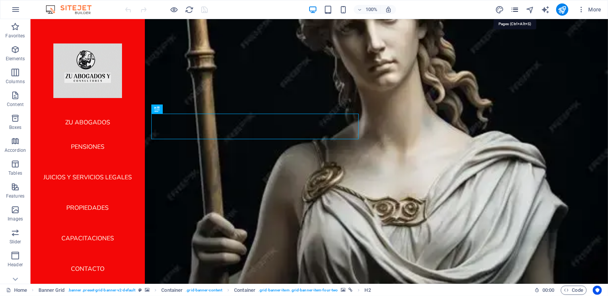
click at [518, 8] on icon "pages" at bounding box center [515, 9] width 9 height 9
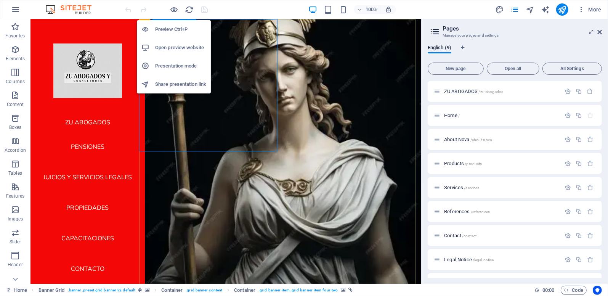
click at [177, 46] on h6 "Open preview website" at bounding box center [180, 47] width 51 height 9
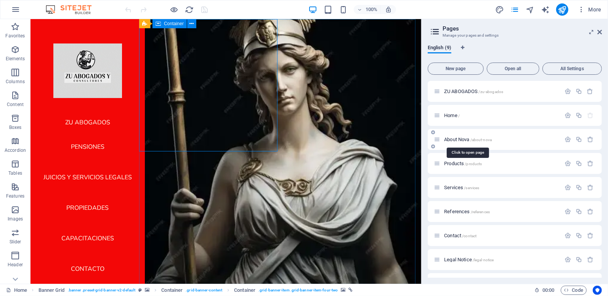
click at [463, 138] on span "About Nova /about-nova" at bounding box center [468, 140] width 48 height 6
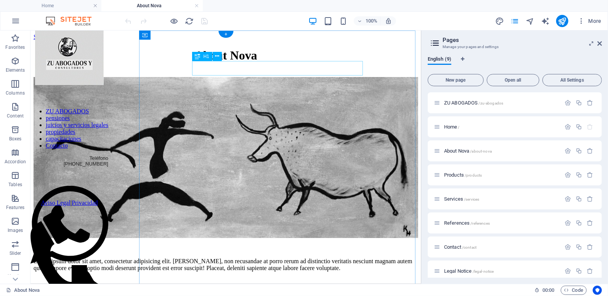
click at [273, 62] on div "About Nova" at bounding box center [225, 55] width 385 height 14
drag, startPoint x: 311, startPoint y: 71, endPoint x: 277, endPoint y: 71, distance: 34.3
click at [277, 62] on div "About Nova" at bounding box center [225, 55] width 385 height 14
click at [219, 56] on icon at bounding box center [217, 56] width 4 height 8
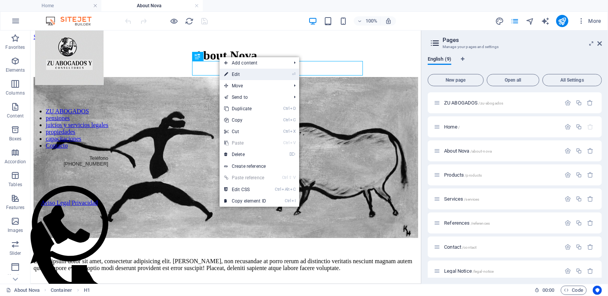
click at [240, 75] on link "⏎ Edit" at bounding box center [245, 74] width 51 height 11
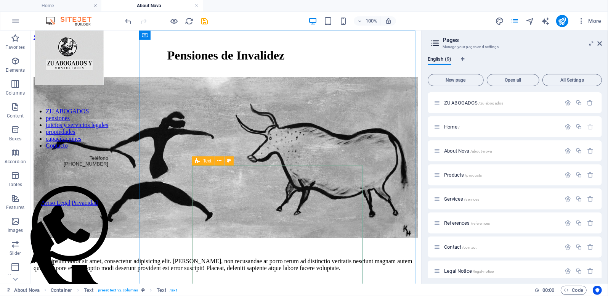
click at [206, 161] on span "Text" at bounding box center [207, 161] width 8 height 5
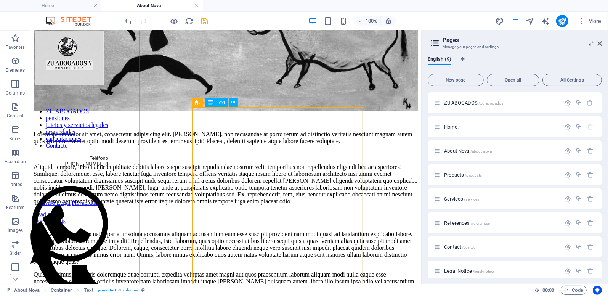
scroll to position [152, 0]
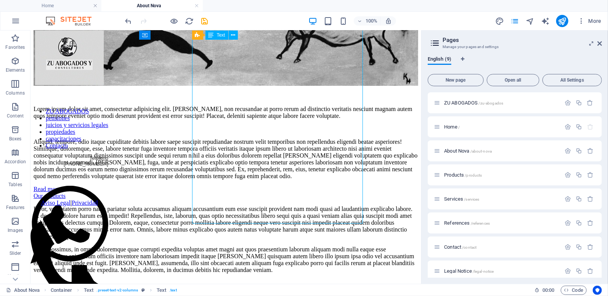
drag, startPoint x: 323, startPoint y: 211, endPoint x: 274, endPoint y: 209, distance: 49.6
click at [274, 179] on div "Lorem ipsum dolor sit amet, consectetur adipisicing elit. [PERSON_NAME], non re…" at bounding box center [225, 142] width 385 height 74
click at [273, 179] on div "Lorem ipsum dolor sit amet, consectetur adipisicing elit. [PERSON_NAME], non re…" at bounding box center [225, 142] width 385 height 74
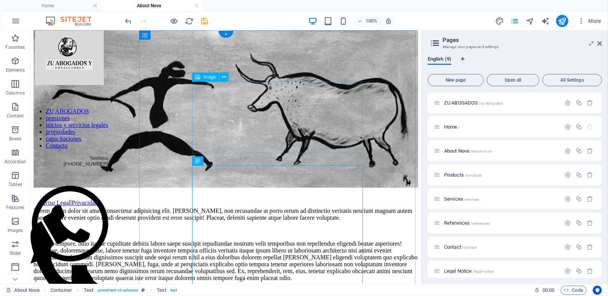
scroll to position [0, 0]
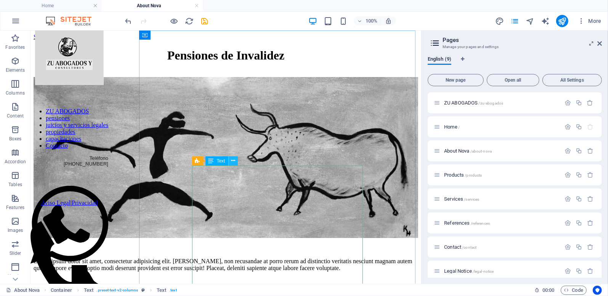
click at [232, 162] on icon at bounding box center [233, 161] width 4 height 8
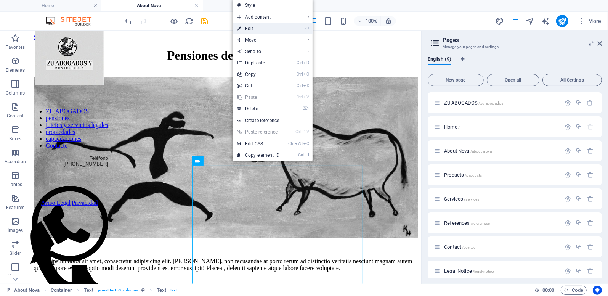
click at [267, 26] on link "⏎ Edit" at bounding box center [258, 28] width 51 height 11
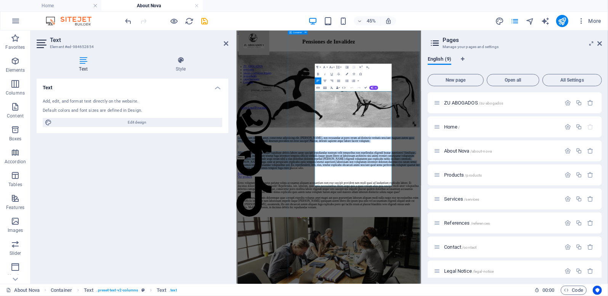
drag, startPoint x: 548, startPoint y: 363, endPoint x: 404, endPoint y: 168, distance: 242.3
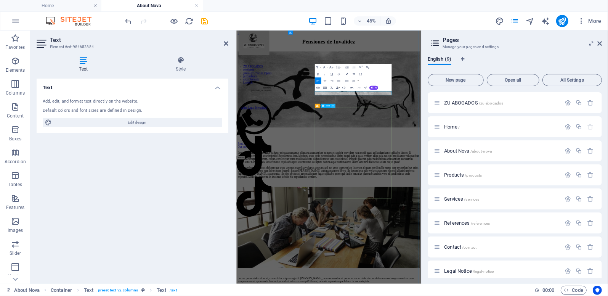
click at [335, 106] on button at bounding box center [333, 106] width 4 height 4
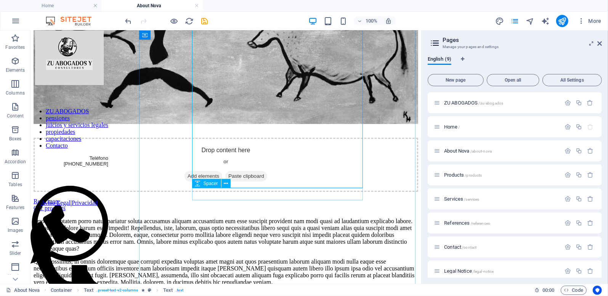
scroll to position [305, 0]
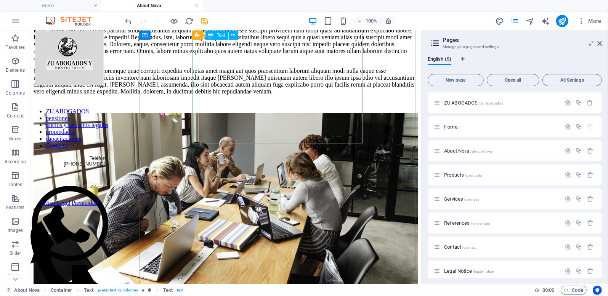
click at [241, 95] on div "Error, voluptatem porro natus pariatur soluta accusamus aliquam accusantium eum…" at bounding box center [225, 61] width 385 height 68
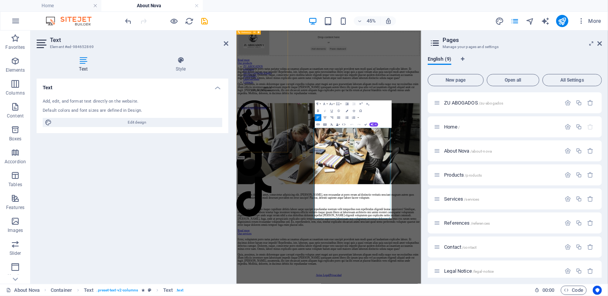
scroll to position [0, 0]
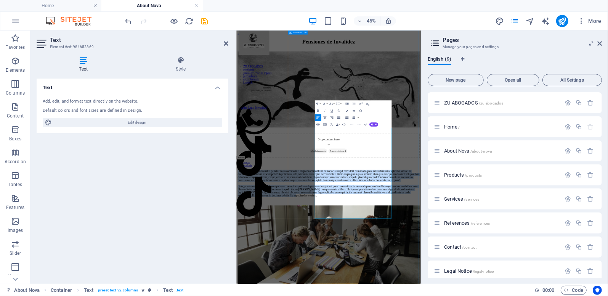
drag, startPoint x: 537, startPoint y: 442, endPoint x: 398, endPoint y: 240, distance: 245.3
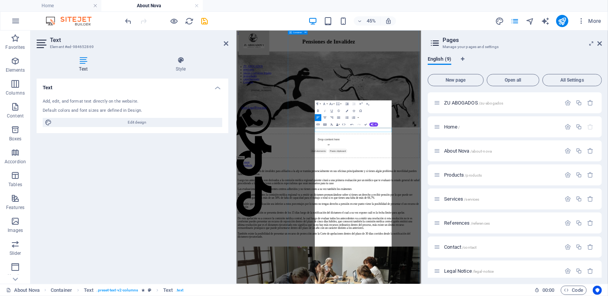
scroll to position [13267, 1]
click at [601, 43] on icon at bounding box center [600, 43] width 5 height 6
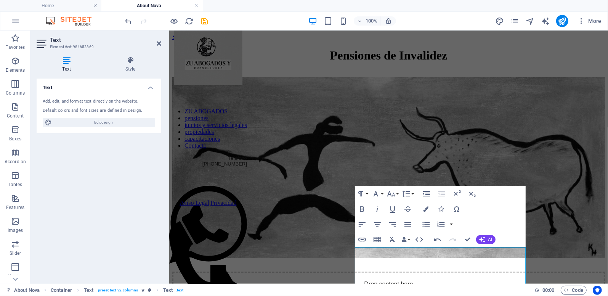
drag, startPoint x: 235, startPoint y: 77, endPoint x: 58, endPoint y: 79, distance: 177.0
click at [58, 79] on aside "Text Element #ed-984652869 Text Style Text Add, edit, and format text directly …" at bounding box center [100, 157] width 139 height 253
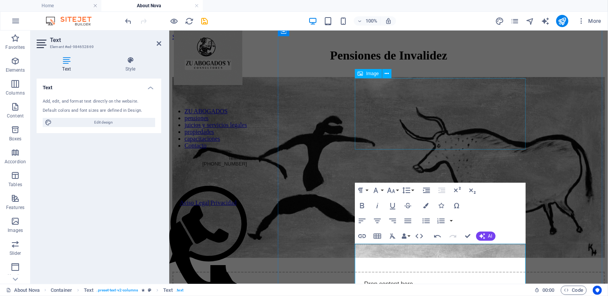
scroll to position [153, 0]
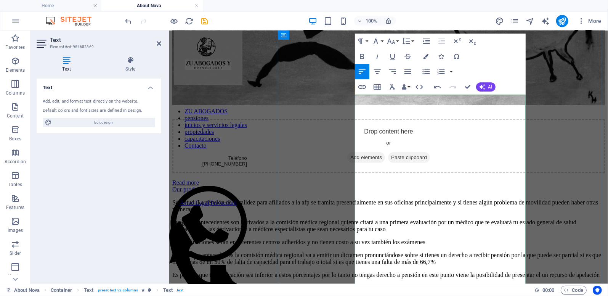
click at [381, 199] on p "Solicitud. La pensión de invalidez para afiliados a la afp se tramita presencia…" at bounding box center [388, 206] width 433 height 14
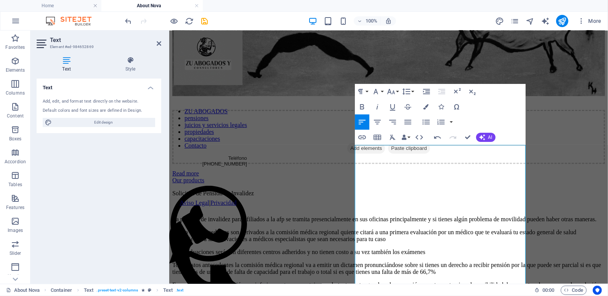
scroll to position [85, 0]
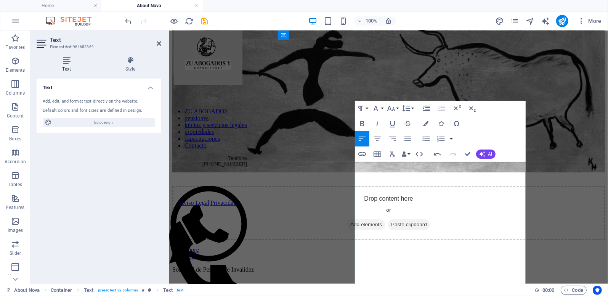
click at [376, 266] on p "Solicitud de Pensión de Invalidez" at bounding box center [388, 269] width 433 height 7
click at [381, 266] on p "Solicitud de Pensión de Invalidez" at bounding box center [388, 269] width 433 height 7
drag, startPoint x: 408, startPoint y: 176, endPoint x: 350, endPoint y: 165, distance: 59.4
click at [364, 123] on icon "button" at bounding box center [362, 123] width 4 height 5
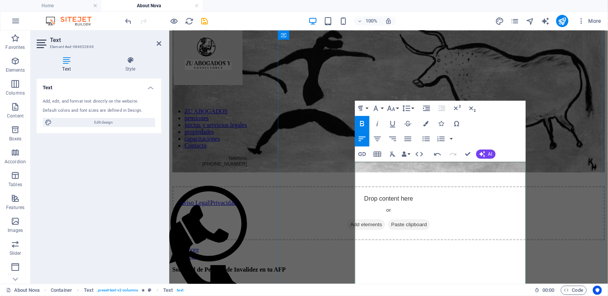
click at [432, 279] on p at bounding box center [388, 282] width 433 height 7
click at [383, 107] on button "Font Family" at bounding box center [377, 108] width 14 height 15
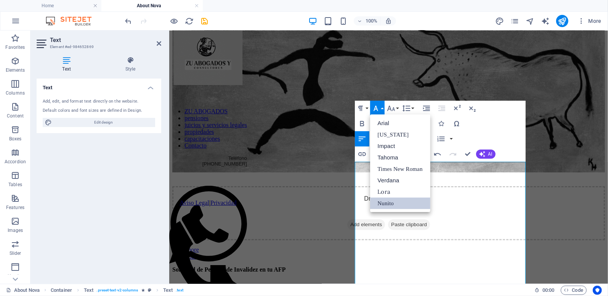
scroll to position [0, 0]
click at [519, 134] on div "Paragraph Format Normal Heading 1 Heading 2 Heading 3 Heading 4 Heading 5 Headi…" at bounding box center [440, 131] width 171 height 61
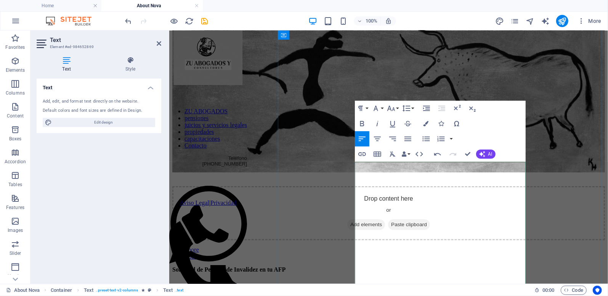
drag, startPoint x: 416, startPoint y: 219, endPoint x: 380, endPoint y: 220, distance: 36.6
click at [378, 292] on p "La pensión de invalidez para afiliados a la AFP, se tramita presencialmente en …" at bounding box center [388, 295] width 433 height 7
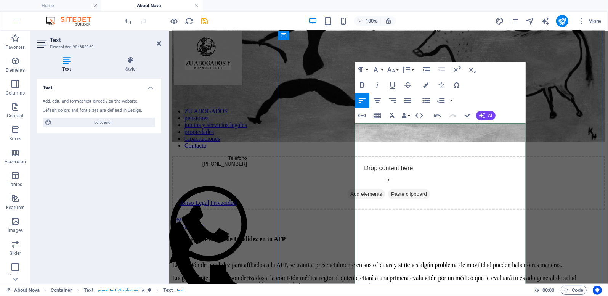
scroll to position [124, 0]
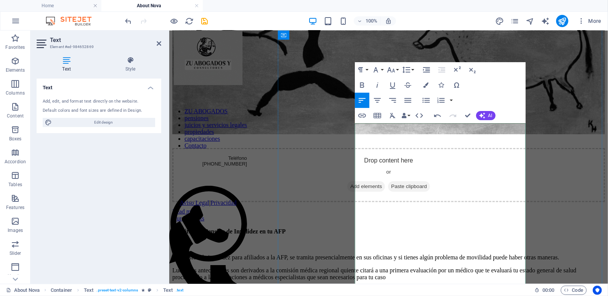
click at [418, 254] on p "La pensión de invalidez para afiliados a la AFP, se tramita presencialmente en …" at bounding box center [388, 257] width 433 height 7
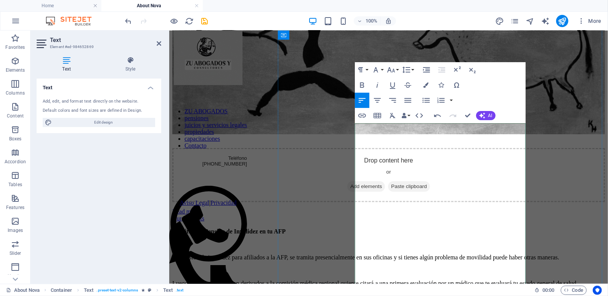
click at [364, 241] on p at bounding box center [388, 244] width 433 height 7
click at [365, 241] on p at bounding box center [388, 244] width 433 height 7
click at [398, 280] on p "Luego tus antecedentes son derivados a la comisión médica regional quiente cita…" at bounding box center [388, 287] width 433 height 14
click at [358, 280] on p "Luego tus antecedentes son derivados a la Comisión médica regional quiente cita…" at bounding box center [388, 287] width 433 height 14
click at [380, 280] on p "Luego tus antecedentes son derivados a la Comisión Médica regional quiente cita…" at bounding box center [388, 287] width 433 height 14
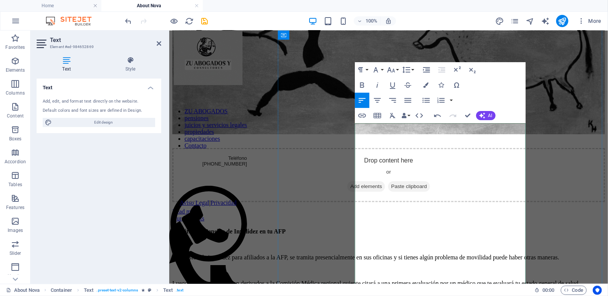
click at [378, 280] on p "Luego tus antecedentes son derivados a la Comisión Médica regional quiente cita…" at bounding box center [388, 287] width 433 height 14
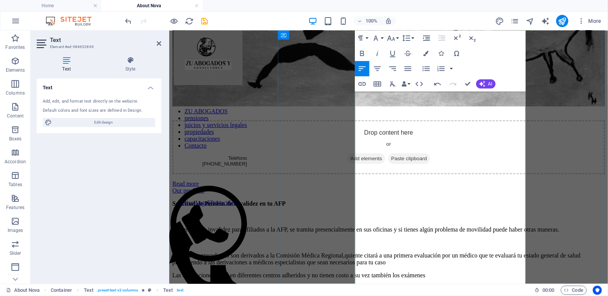
scroll to position [162, 0]
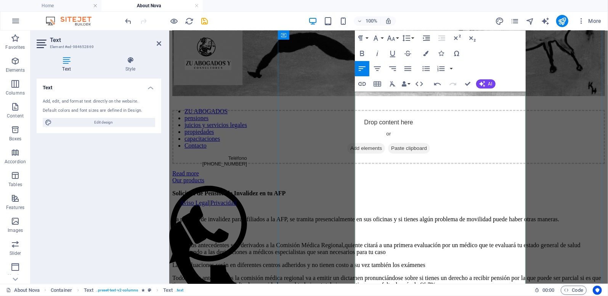
click at [423, 241] on p "Luego tus antecedentes son derivados a la Comisión Médica Regional, quien te ci…" at bounding box center [388, 248] width 433 height 14
click at [370, 241] on p "Luego tus antecedentes son derivados a la Comisión Médica Regional, quien te ci…" at bounding box center [388, 248] width 433 height 14
click at [428, 241] on p "Luego tus antecedentes son derivados a la Comisión Médica Regional, quien te ci…" at bounding box center [388, 248] width 433 height 14
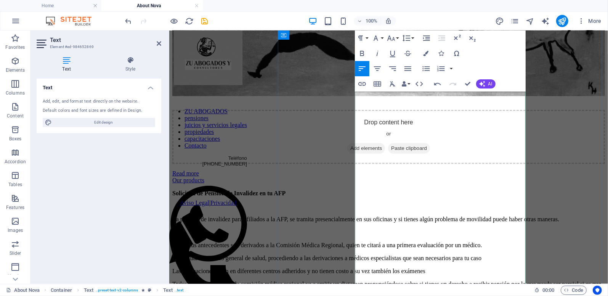
scroll to position [200, 0]
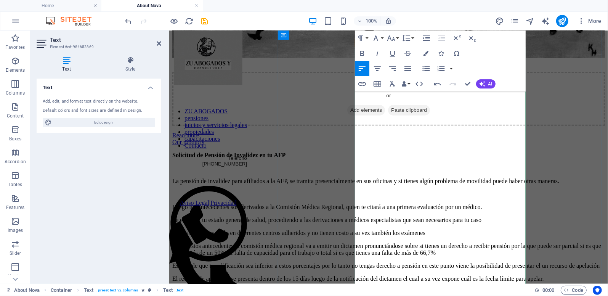
click at [382, 216] on p "Se evaluará tu estado general de salud, procediendo a las derivaciones a médico…" at bounding box center [388, 219] width 433 height 7
drag, startPoint x: 392, startPoint y: 208, endPoint x: 349, endPoint y: 205, distance: 42.9
click at [352, 205] on div "Pensiones de Invalidez Drop content here or Add elements Paste clipboard Read m…" at bounding box center [388, 287] width 433 height 878
click at [419, 216] on p "Se evaluará tu estado general de salud, y se harán las derivaciones a médicos e…" at bounding box center [388, 219] width 433 height 7
click at [370, 223] on p "Se evaluará tu estado general de salud, y se harán las derivaciones a médicos e…" at bounding box center [388, 219] width 433 height 7
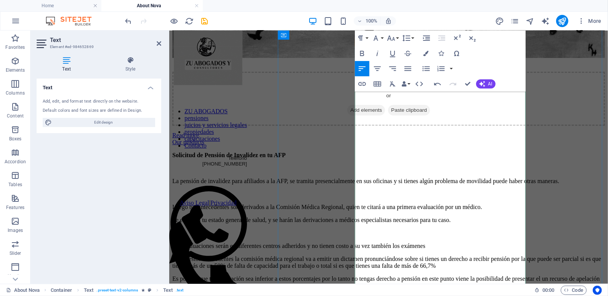
scroll to position [238, 0]
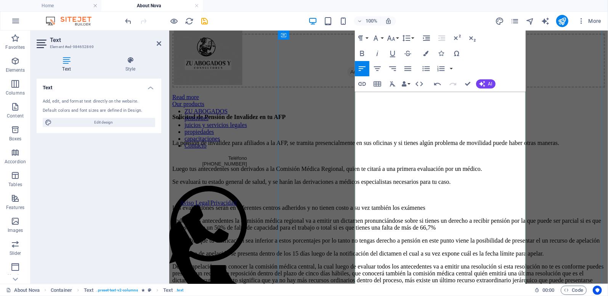
click at [421, 211] on p "Las evaluaciones serán en diferentes centros adheridos y no tienen costo a su v…" at bounding box center [388, 207] width 433 height 7
drag, startPoint x: 376, startPoint y: 233, endPoint x: 347, endPoint y: 232, distance: 28.2
click at [347, 232] on div "Pensiones de Invalidez Drop content here or Add elements Paste clipboard Read m…" at bounding box center [388, 255] width 433 height 891
click at [392, 211] on p "Las evaluaciones serán en diferentes centros adheridos y no tienen costo, asimi…" at bounding box center [388, 207] width 433 height 7
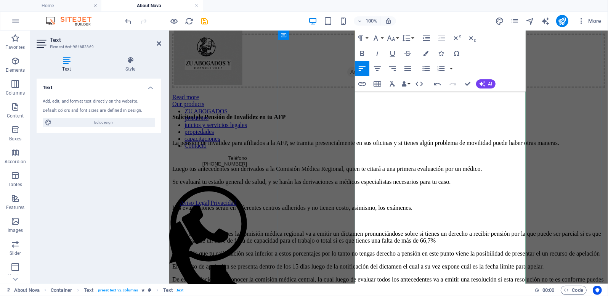
scroll to position [276, 0]
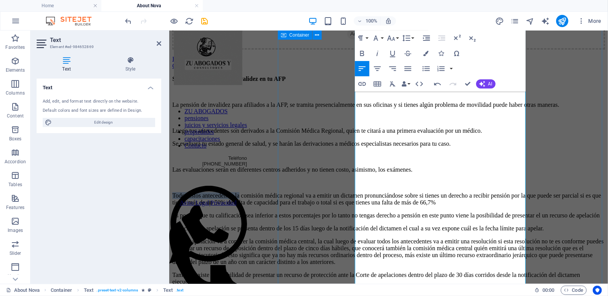
drag, startPoint x: 435, startPoint y: 212, endPoint x: 351, endPoint y: 209, distance: 84.0
click at [351, 209] on div "Pensiones de Invalidez Drop content here or Add elements Paste clipboard Read m…" at bounding box center [388, 224] width 433 height 904
click at [417, 206] on p "Todos estos antecedentes la comisión médica regional va a emitir un dictamen pr…" at bounding box center [388, 199] width 433 height 14
drag, startPoint x: 426, startPoint y: 212, endPoint x: 314, endPoint y: 212, distance: 112.1
click at [315, 211] on div "Pensiones de Invalidez Drop content here or Add elements Paste clipboard Read m…" at bounding box center [388, 224] width 433 height 904
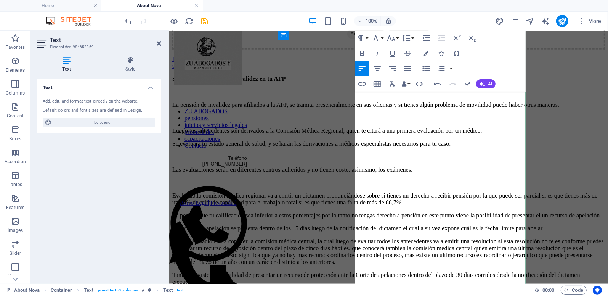
click at [381, 206] on p "Evaluado, la comisión médica regional va a emitir un dictamen pronunciándose so…" at bounding box center [388, 199] width 433 height 14
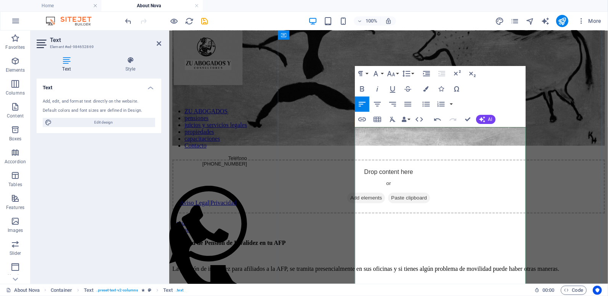
scroll to position [124, 0]
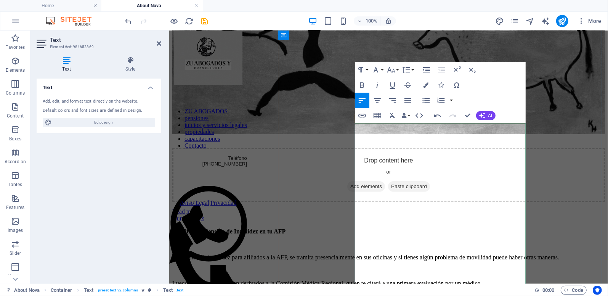
click at [285, 228] on strong "Solicitud de Pensión de Invalidez en tu AFP" at bounding box center [228, 231] width 113 height 6
click at [426, 101] on icon "button" at bounding box center [426, 100] width 7 height 5
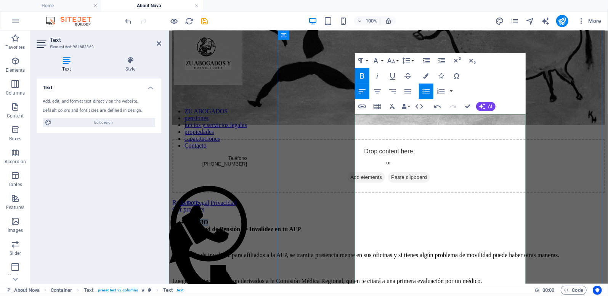
drag, startPoint x: 381, startPoint y: 121, endPoint x: 360, endPoint y: 116, distance: 21.4
click at [360, 219] on li "INICIO" at bounding box center [396, 222] width 418 height 7
click at [132, 62] on icon at bounding box center [131, 60] width 62 height 8
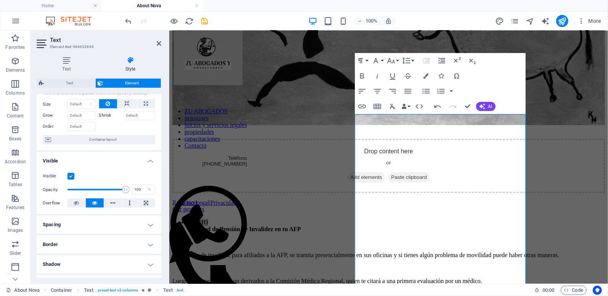
scroll to position [0, 0]
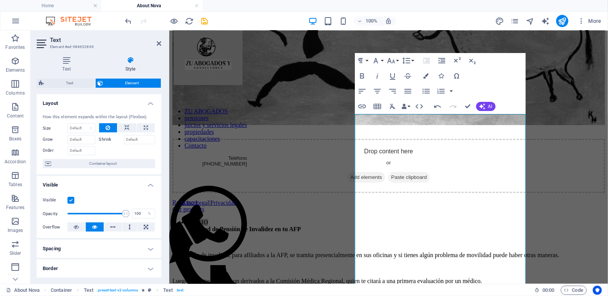
click at [129, 62] on icon at bounding box center [131, 60] width 62 height 8
click at [499, 21] on icon "design" at bounding box center [499, 21] width 9 height 9
select select "700"
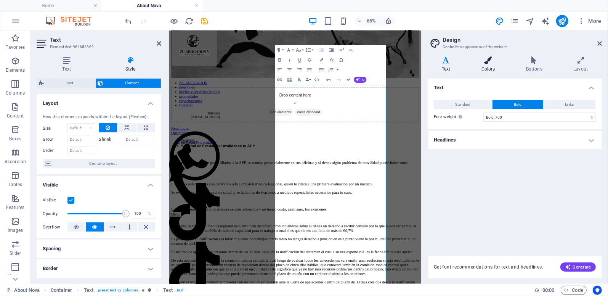
click at [487, 60] on icon at bounding box center [489, 60] width 42 height 8
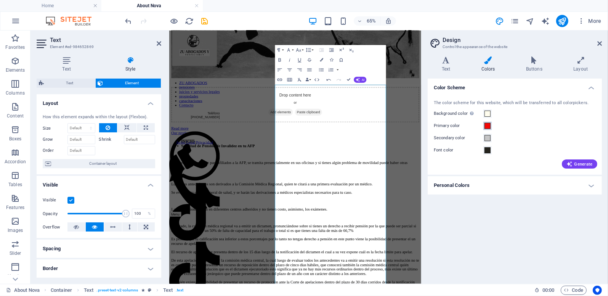
click at [485, 124] on span at bounding box center [488, 126] width 6 height 6
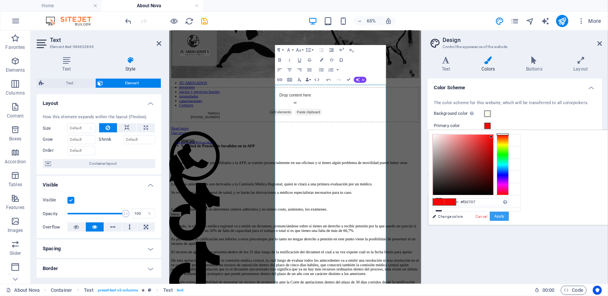
click at [509, 215] on button "Apply" at bounding box center [499, 216] width 19 height 9
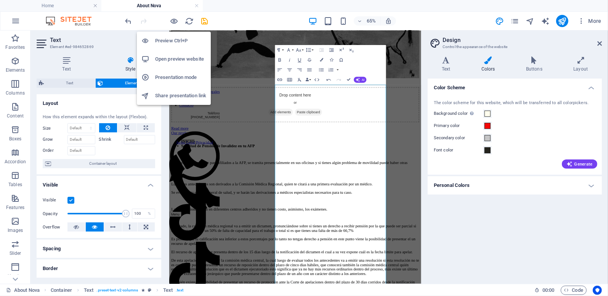
click at [170, 42] on h6 "Preview Ctrl+P" at bounding box center [180, 40] width 51 height 9
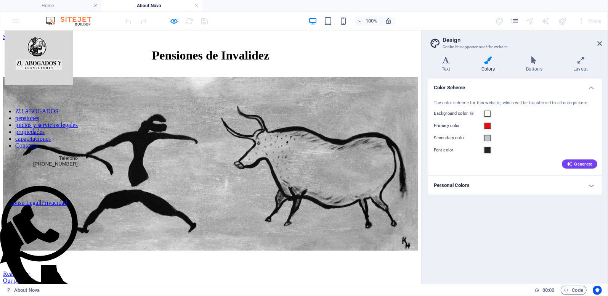
scroll to position [229, 0]
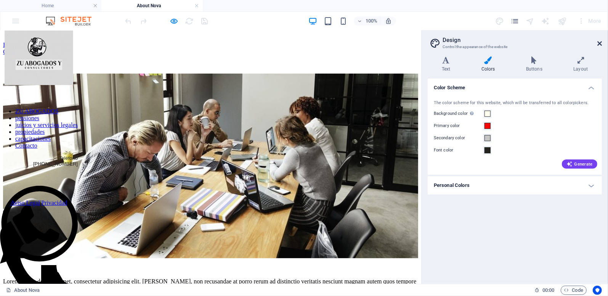
click at [600, 46] on icon at bounding box center [600, 43] width 5 height 6
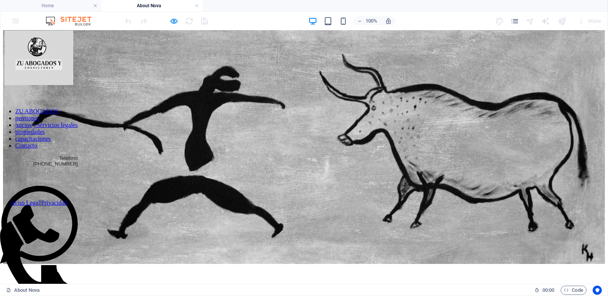
scroll to position [0, 0]
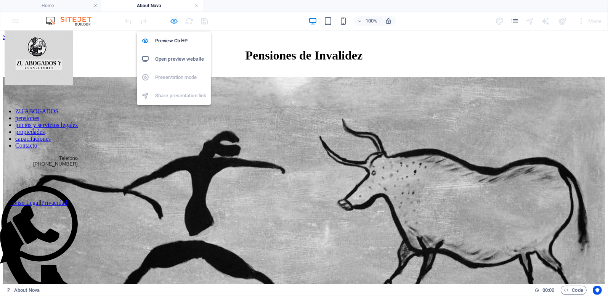
click at [174, 22] on icon "button" at bounding box center [174, 21] width 9 height 9
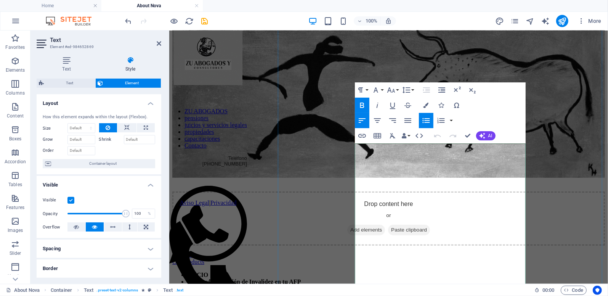
scroll to position [114, 0]
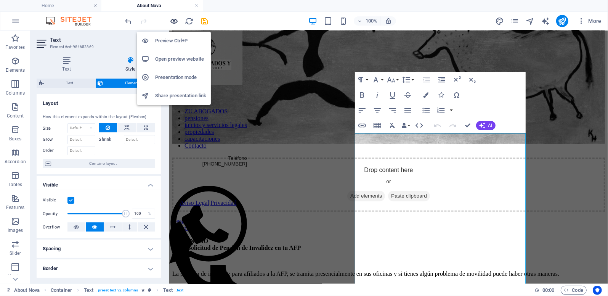
click at [173, 20] on icon "button" at bounding box center [174, 21] width 9 height 9
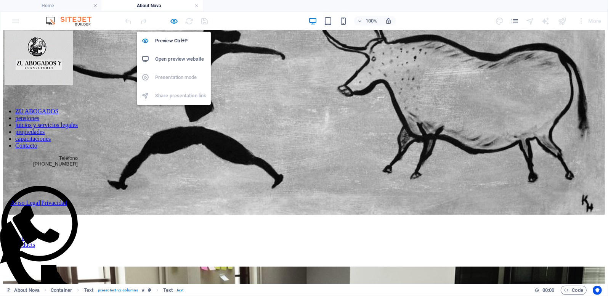
click at [178, 60] on h6 "Open preview website" at bounding box center [180, 59] width 51 height 9
click at [172, 23] on icon "button" at bounding box center [174, 21] width 9 height 9
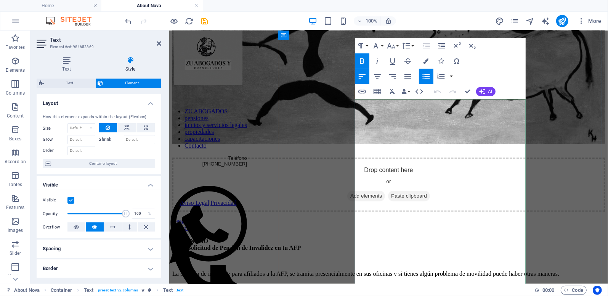
scroll to position [152, 0]
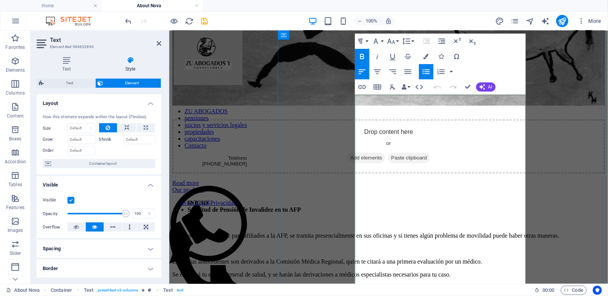
click at [359, 245] on p at bounding box center [388, 248] width 433 height 7
click at [381, 245] on p at bounding box center [388, 248] width 433 height 7
click at [377, 245] on p at bounding box center [388, 248] width 433 height 7
click at [401, 258] on p "Luego tus antecedentes son derivados a la Comisión Médica Regional, quien te ci…" at bounding box center [388, 261] width 433 height 7
drag, startPoint x: 395, startPoint y: 207, endPoint x: 399, endPoint y: 218, distance: 12.0
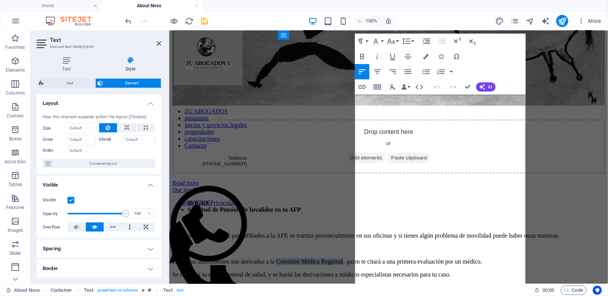
click at [399, 258] on p "Luego tus antecedentes son derivados a la Comisión Médica Regional, quien te ci…" at bounding box center [388, 261] width 433 height 7
copy p "Comisión Médica Regional"
click at [370, 245] on p at bounding box center [388, 248] width 433 height 7
click at [368, 245] on p at bounding box center [388, 248] width 433 height 7
click at [413, 232] on p "La pensión de invalidez para afiliados a la AFP, se tramita presencialmente en …" at bounding box center [388, 235] width 433 height 7
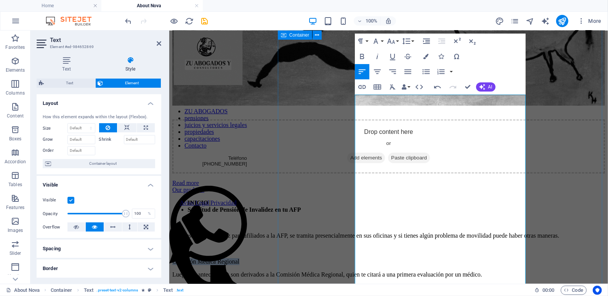
drag, startPoint x: 432, startPoint y: 198, endPoint x: 347, endPoint y: 195, distance: 84.7
click at [364, 56] on icon "button" at bounding box center [362, 56] width 9 height 9
click at [426, 71] on icon "button" at bounding box center [426, 71] width 9 height 9
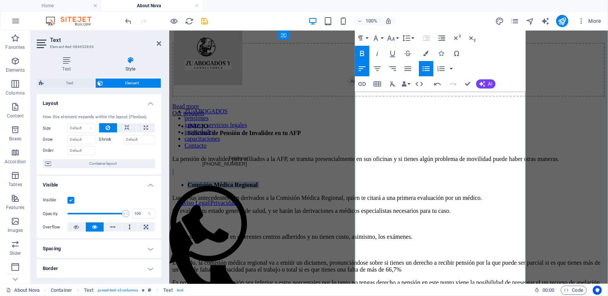
scroll to position [267, 0]
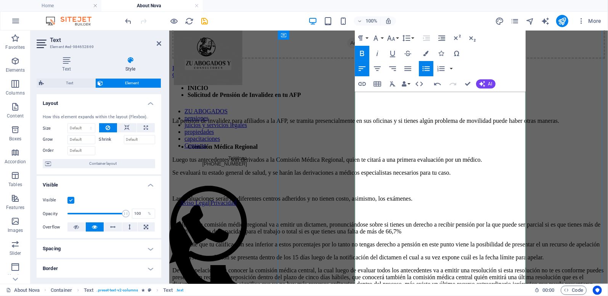
click at [365, 215] on p at bounding box center [388, 211] width 433 height 7
click at [378, 215] on p at bounding box center [388, 211] width 433 height 7
click at [387, 202] on p "Las evaluaciones serán en diferentes centros adheridos y no tienen costo, asimi…" at bounding box center [388, 198] width 433 height 7
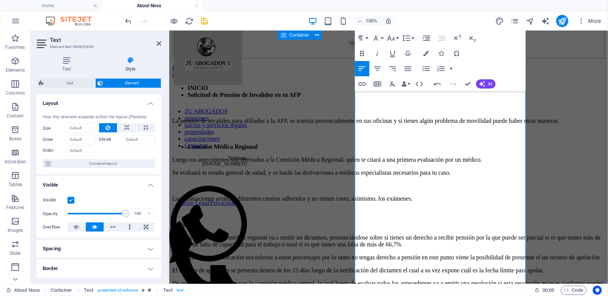
drag, startPoint x: 382, startPoint y: 238, endPoint x: 342, endPoint y: 235, distance: 40.2
click at [342, 235] on div "Pensiones de Invalidez Drop content here or Add elements Paste clipboard Read m…" at bounding box center [388, 249] width 433 height 937
click at [360, 54] on icon "button" at bounding box center [362, 53] width 4 height 5
click at [427, 68] on icon "button" at bounding box center [426, 68] width 7 height 5
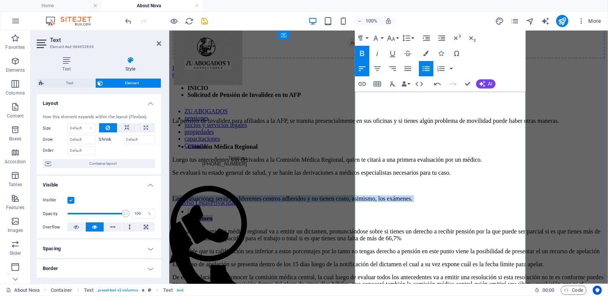
click at [375, 215] on li at bounding box center [396, 211] width 418 height 7
drag, startPoint x: 363, startPoint y: 227, endPoint x: 345, endPoint y: 226, distance: 17.6
click at [345, 226] on div "Pensiones de Invalidez Drop content here or Add elements Paste clipboard Read m…" at bounding box center [388, 246] width 433 height 931
click at [365, 215] on li at bounding box center [396, 211] width 418 height 7
click at [363, 215] on li at bounding box center [396, 211] width 418 height 7
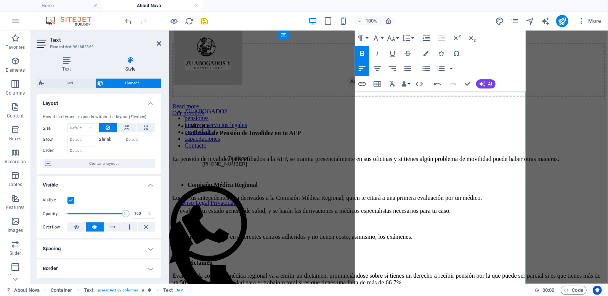
scroll to position [343, 0]
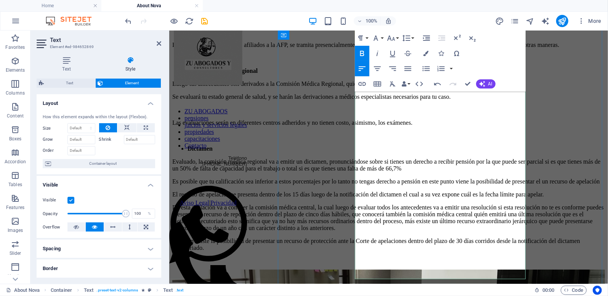
click at [391, 171] on p "Evaluado, la comisión médica regional va a emitir un dictamen, pronunciándose s…" at bounding box center [388, 165] width 433 height 14
click at [359, 172] on p "Evaluado, la Comisión Médica regional va a emitir un dictamen, pronunciándose s…" at bounding box center [388, 165] width 433 height 14
click at [358, 172] on p "Evaluado, la Comisión Médica regional va a emitir un dictamen, pronunciándose s…" at bounding box center [388, 165] width 433 height 14
click at [405, 172] on p "Evaluado, la Comisión Médica Regional va a emitir un dictamen, pronunciándose s…" at bounding box center [388, 165] width 433 height 14
click at [393, 172] on p "Evaluado, la Comisión Médica Regional va a emitir un dictamen, pronunciándose s…" at bounding box center [388, 165] width 433 height 14
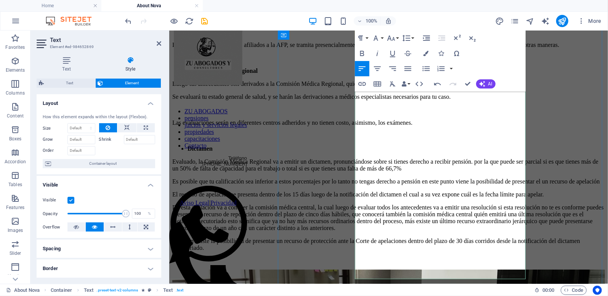
click at [436, 172] on p "Evaluado, la Comisión Médica Regional va a emitir un dictamen, pronunciándose s…" at bounding box center [388, 165] width 433 height 14
drag, startPoint x: 383, startPoint y: 221, endPoint x: 362, endPoint y: 221, distance: 20.2
click at [362, 172] on p "Evaluado, la Comisión Médica Regional va a emitir un dictamen, pronunciándose s…" at bounding box center [388, 165] width 433 height 14
click at [362, 53] on icon "button" at bounding box center [362, 53] width 9 height 9
click at [405, 172] on p "Evaluado, la Comisión Médica Regional va a emitir un dictamen, pronunciándose s…" at bounding box center [388, 165] width 433 height 14
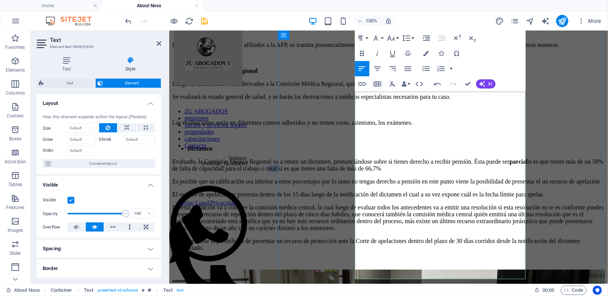
drag, startPoint x: 366, startPoint y: 246, endPoint x: 354, endPoint y: 247, distance: 11.9
click at [354, 172] on p "Evaluado, la Comisión Médica Regional va a emitir un dictamen, pronunciándose s…" at bounding box center [388, 165] width 433 height 14
click at [364, 54] on icon "button" at bounding box center [362, 53] width 4 height 5
click at [368, 172] on p "Evaluado, la Comisión Médica Regional va a emitir un dictamen, pronunciándose s…" at bounding box center [388, 165] width 433 height 14
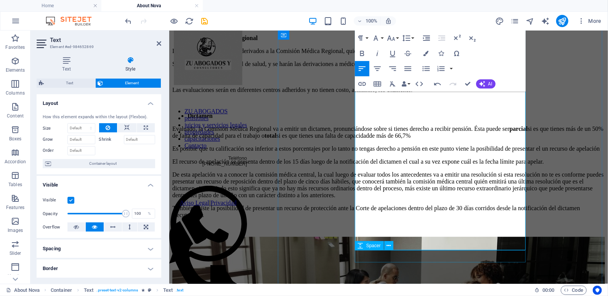
scroll to position [381, 0]
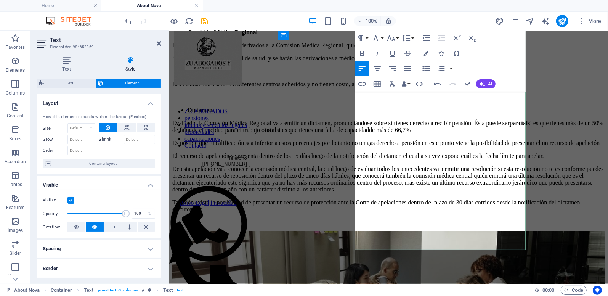
click at [381, 133] on p "Evaluado, la Comisión Médica Regional va a emitir un dictamen, pronunciándose s…" at bounding box center [388, 126] width 433 height 14
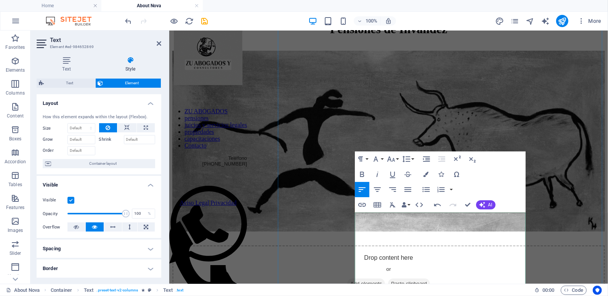
scroll to position [38, 0]
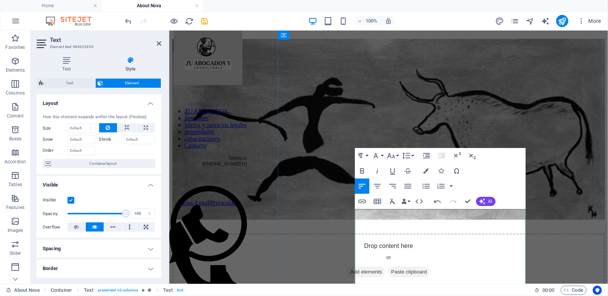
drag, startPoint x: 511, startPoint y: 230, endPoint x: 476, endPoint y: 232, distance: 34.8
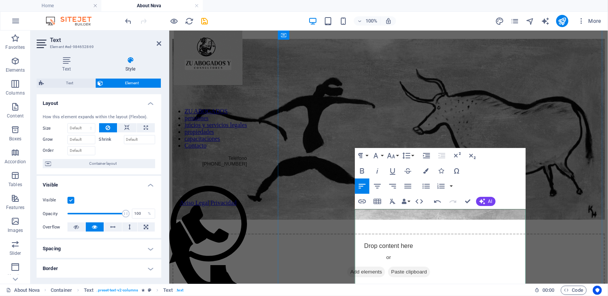
drag, startPoint x: 501, startPoint y: 266, endPoint x: 443, endPoint y: 268, distance: 58.0
click at [362, 170] on icon "button" at bounding box center [362, 170] width 9 height 9
click at [425, 187] on icon "button" at bounding box center [426, 186] width 9 height 9
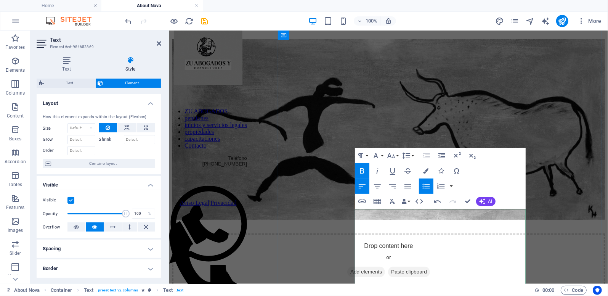
scroll to position [76, 0]
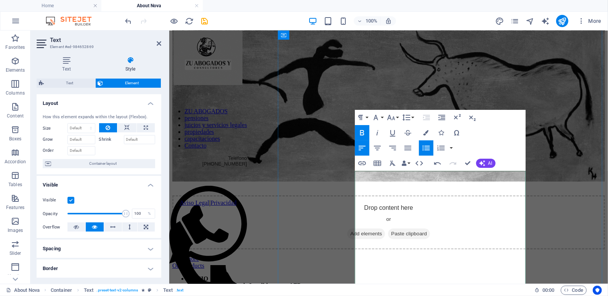
drag, startPoint x: 507, startPoint y: 242, endPoint x: 442, endPoint y: 240, distance: 65.2
drag, startPoint x: 480, startPoint y: 247, endPoint x: 455, endPoint y: 249, distance: 24.5
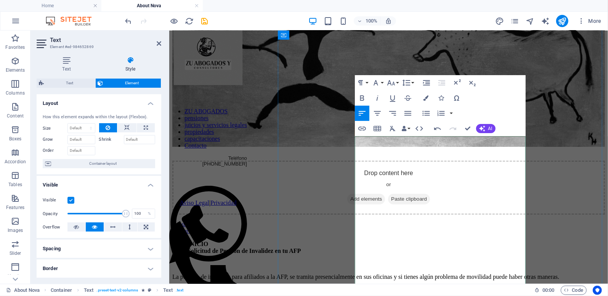
scroll to position [114, 0]
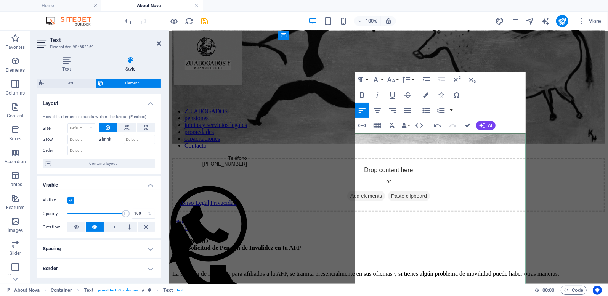
drag, startPoint x: 521, startPoint y: 228, endPoint x: 444, endPoint y: 230, distance: 77.1
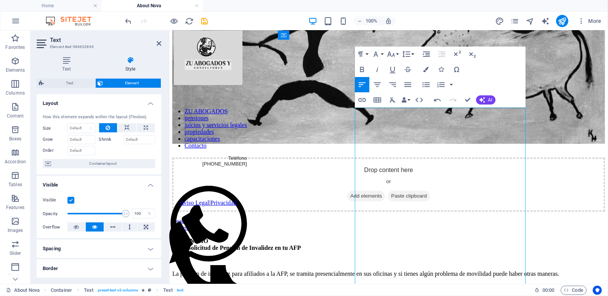
scroll to position [152, 0]
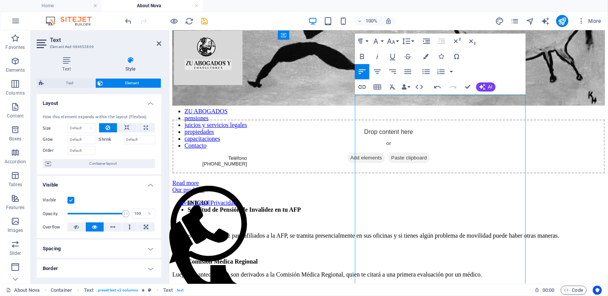
drag, startPoint x: 518, startPoint y: 225, endPoint x: 511, endPoint y: 226, distance: 7.3
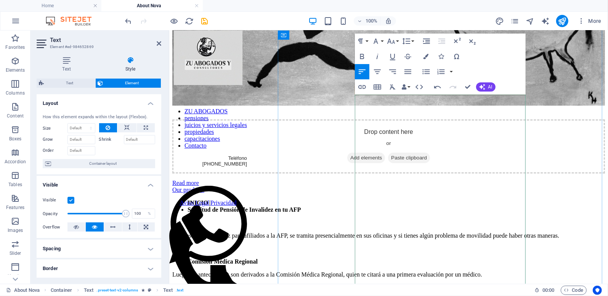
drag, startPoint x: 515, startPoint y: 220, endPoint x: 443, endPoint y: 222, distance: 71.7
click at [363, 58] on icon "button" at bounding box center [362, 56] width 9 height 9
click at [426, 70] on icon "button" at bounding box center [426, 71] width 9 height 9
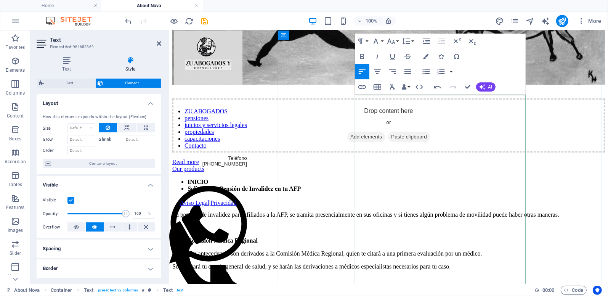
scroll to position [191, 0]
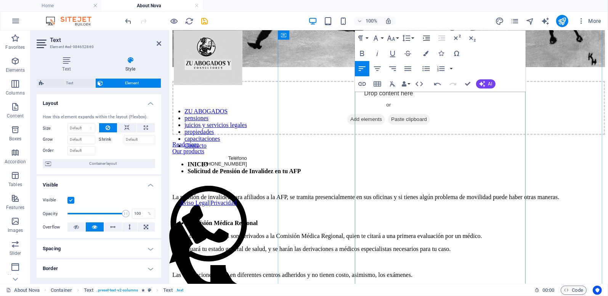
drag, startPoint x: 513, startPoint y: 231, endPoint x: 443, endPoint y: 232, distance: 70.2
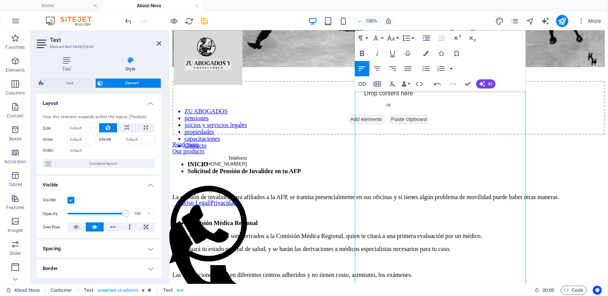
click at [362, 55] on icon "button" at bounding box center [362, 53] width 9 height 9
click at [428, 69] on icon "button" at bounding box center [426, 68] width 9 height 9
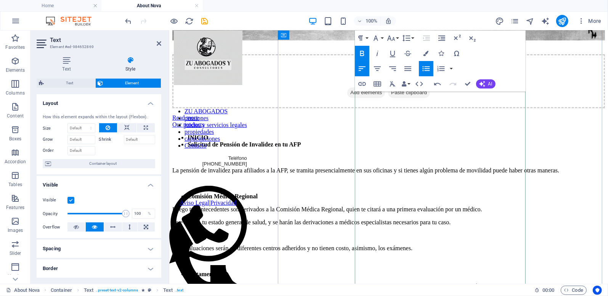
scroll to position [229, 0]
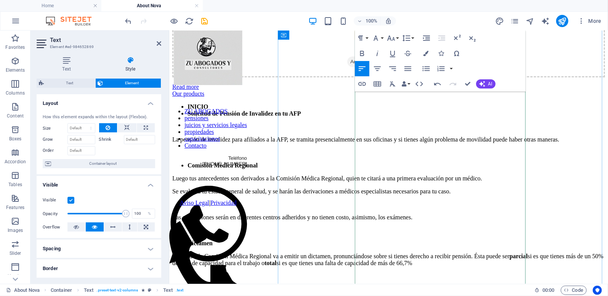
scroll to position [267, 0]
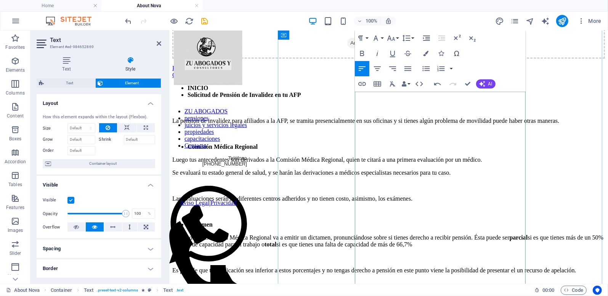
drag, startPoint x: 505, startPoint y: 250, endPoint x: 444, endPoint y: 251, distance: 61.4
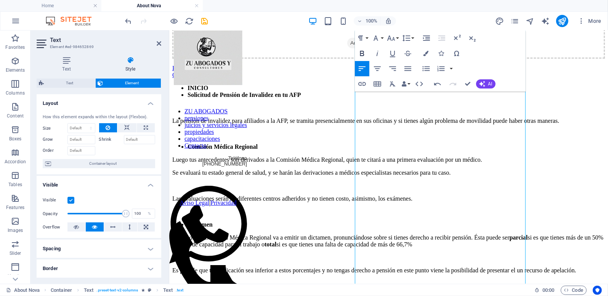
click at [360, 54] on icon "button" at bounding box center [362, 53] width 4 height 5
click at [426, 68] on icon "button" at bounding box center [426, 68] width 9 height 9
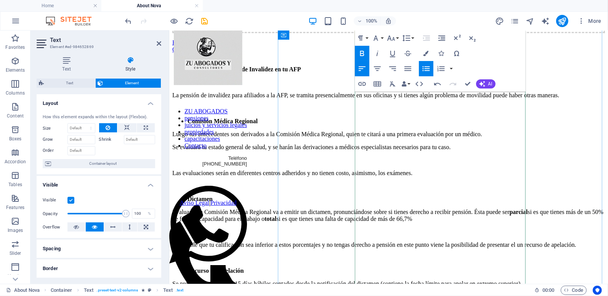
scroll to position [305, 0]
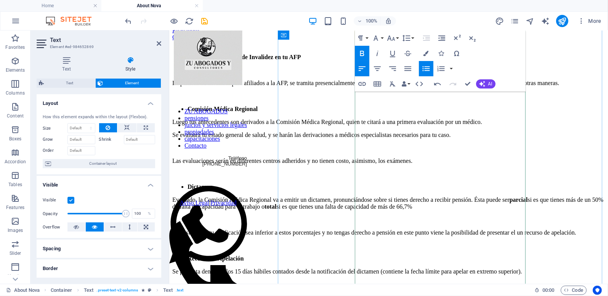
drag, startPoint x: 472, startPoint y: 239, endPoint x: 529, endPoint y: 240, distance: 56.9
click at [529, 240] on div "Pensiones de Invalidez Drop content here or Add elements Paste clipboard Read m…" at bounding box center [388, 279] width 433 height 1073
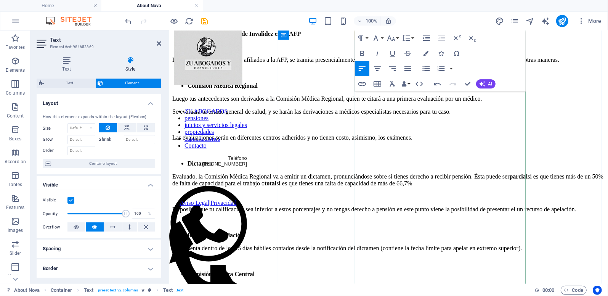
scroll to position [333, 0]
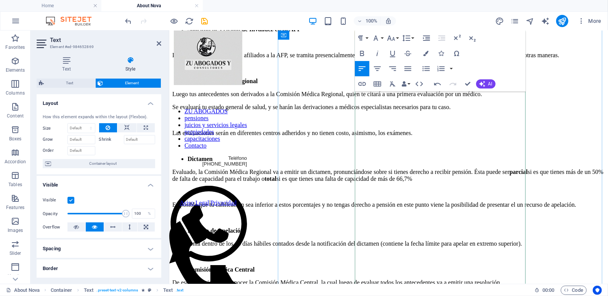
drag, startPoint x: 443, startPoint y: 268, endPoint x: 470, endPoint y: 251, distance: 32.3
click at [362, 51] on icon "button" at bounding box center [362, 53] width 4 height 5
click at [426, 70] on icon "button" at bounding box center [426, 68] width 9 height 9
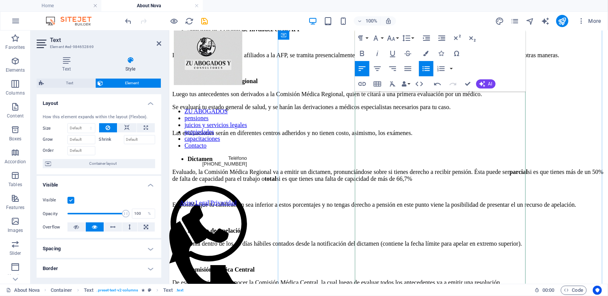
drag, startPoint x: 502, startPoint y: 247, endPoint x: 504, endPoint y: 268, distance: 21.4
drag, startPoint x: 506, startPoint y: 249, endPoint x: 501, endPoint y: 267, distance: 18.7
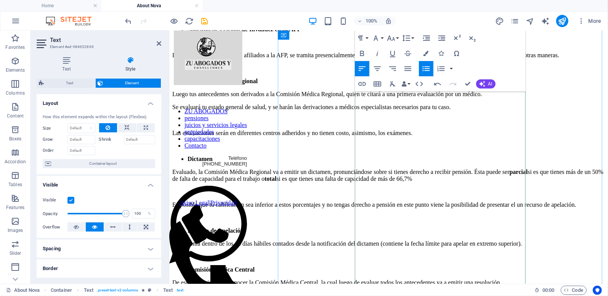
drag, startPoint x: 450, startPoint y: 258, endPoint x: 441, endPoint y: 258, distance: 9.2
click at [441, 258] on div "INICIO Solicitud de Pensión de Invalidez en tu AFP La pensión de invalidez para…" at bounding box center [388, 221] width 433 height 404
drag, startPoint x: 506, startPoint y: 267, endPoint x: 448, endPoint y: 240, distance: 64.5
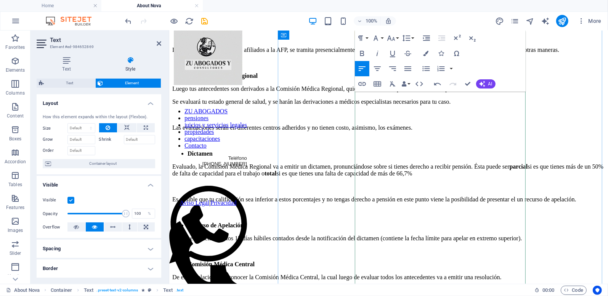
scroll to position [376, 0]
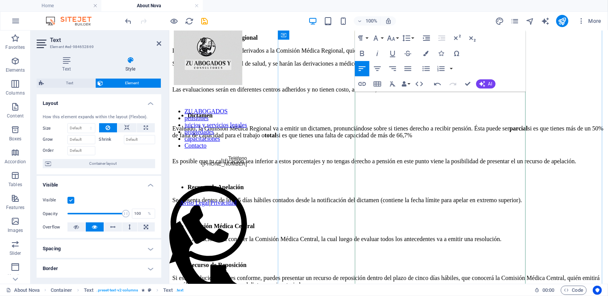
drag, startPoint x: 474, startPoint y: 250, endPoint x: 444, endPoint y: 242, distance: 31.6
click at [364, 53] on icon "button" at bounding box center [362, 53] width 9 height 9
click at [426, 67] on icon "button" at bounding box center [426, 68] width 9 height 9
click at [442, 257] on div "INICIO Solicitud de Pensión de Invalidez en tu AFP La pensión de invalidez para…" at bounding box center [388, 193] width 433 height 436
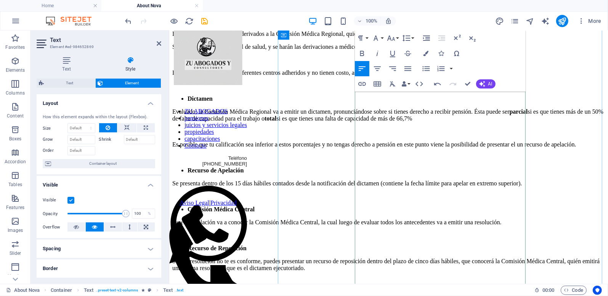
scroll to position [414, 0]
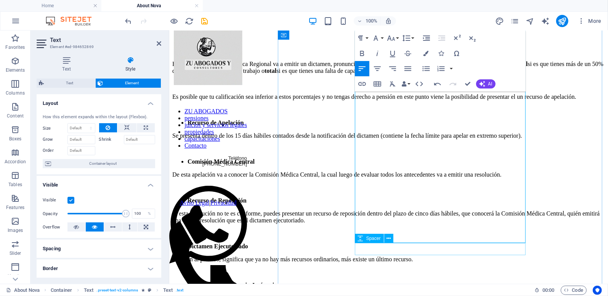
scroll to position [453, 0]
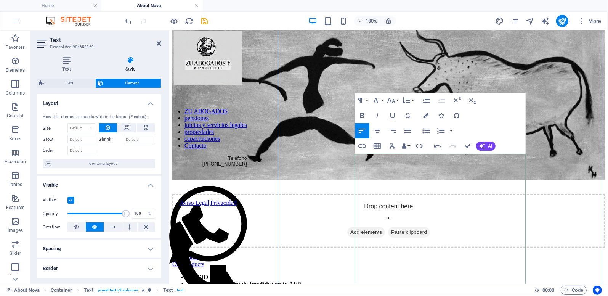
scroll to position [114, 0]
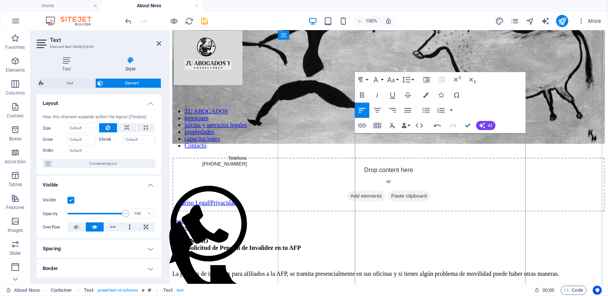
click at [301, 244] on strong "Solicitud de Pensión de Invalidez en tu AFP" at bounding box center [243, 247] width 113 height 6
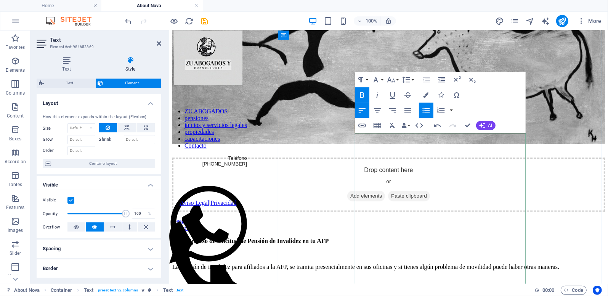
click at [379, 250] on p at bounding box center [388, 253] width 433 height 7
click at [378, 250] on p at bounding box center [388, 253] width 433 height 7
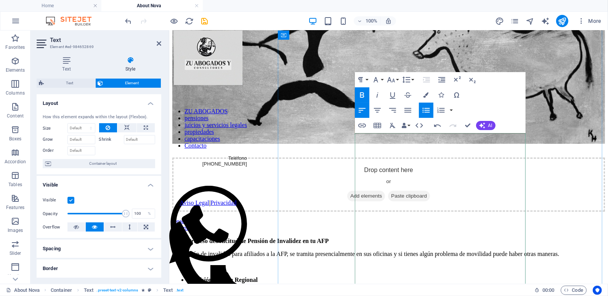
click at [356, 250] on p "La pensión de invalidez para afiliados a la AFP, se tramita presencialmente en …" at bounding box center [388, 253] width 433 height 7
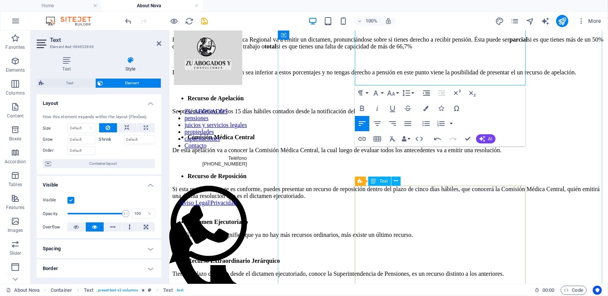
scroll to position [610, 0]
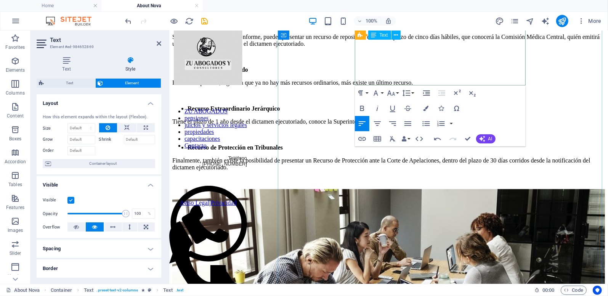
click at [507, 157] on p "Finalmente, también existe la posibilidad de presentar un Recurso de Protección…" at bounding box center [388, 164] width 433 height 14
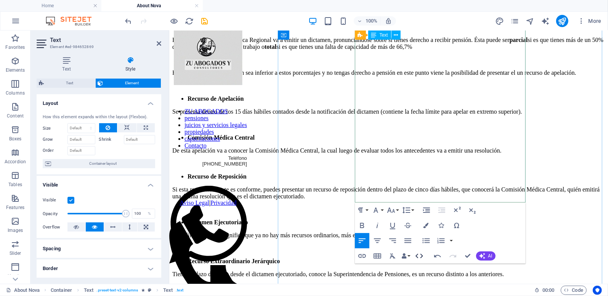
scroll to position [457, 0]
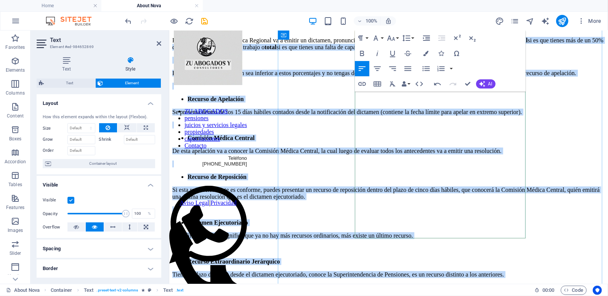
drag, startPoint x: 504, startPoint y: 233, endPoint x: 355, endPoint y: 95, distance: 203.5
click at [355, 95] on div "Proceso de Solicitud de Pensión de Invalidez en tu AFP La pensión de invalidez …" at bounding box center [388, 109] width 433 height 430
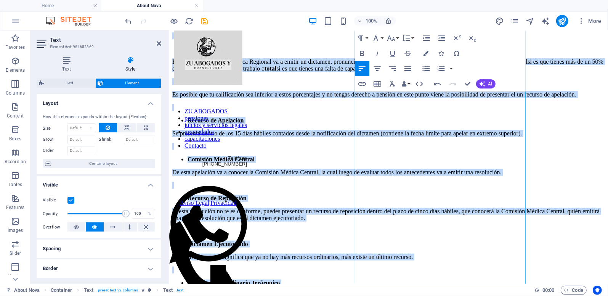
scroll to position [480, 0]
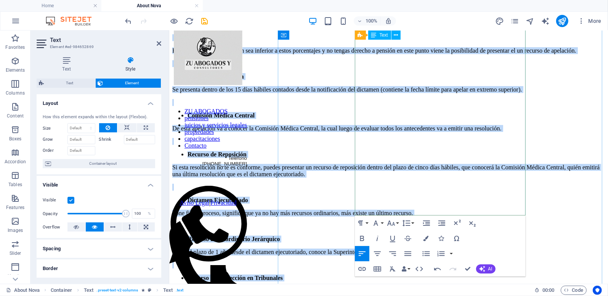
drag, startPoint x: 361, startPoint y: 96, endPoint x: 509, endPoint y: 211, distance: 187.6
click at [509, 211] on div "Proceso de Solicitud de Pensión de Invalidez en tu AFP La pensión de invalidez …" at bounding box center [388, 86] width 433 height 430
copy div "Loremip do Sitametco ad Elitsed do Eiusmodte in ut LAB Et dolorem al enimadmin …"
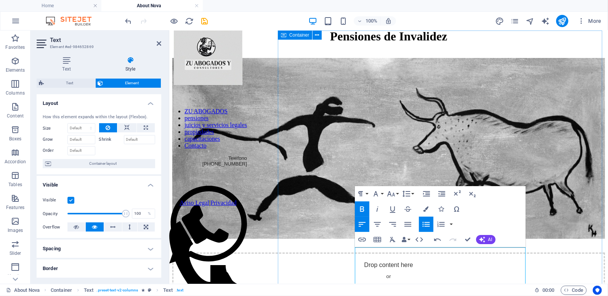
scroll to position [0, 0]
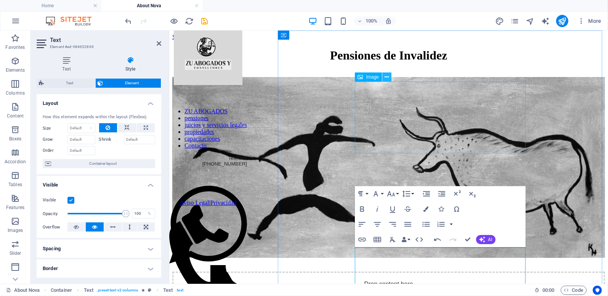
click at [387, 79] on icon at bounding box center [387, 77] width 4 height 8
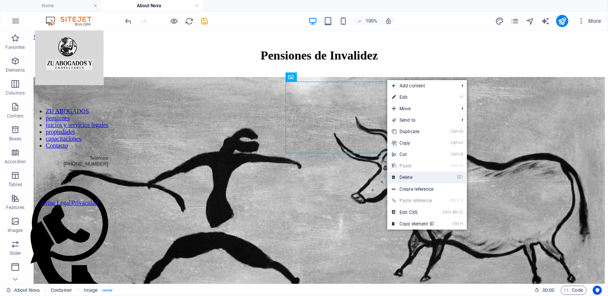
click at [407, 177] on link "⌦ Delete" at bounding box center [413, 177] width 51 height 11
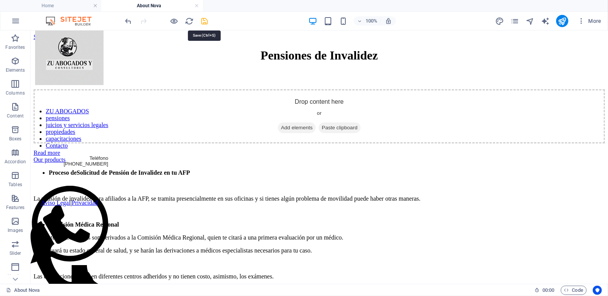
click at [205, 22] on icon "save" at bounding box center [205, 21] width 9 height 9
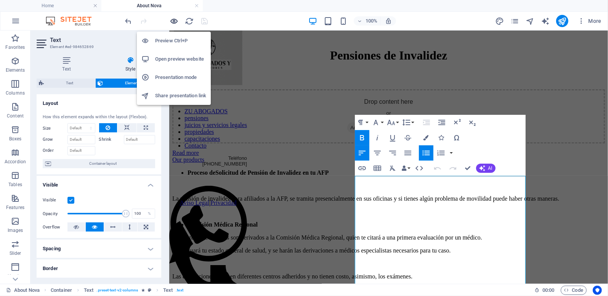
click at [174, 21] on icon "button" at bounding box center [174, 21] width 9 height 9
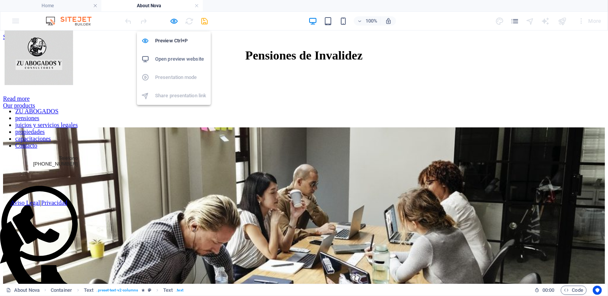
click at [169, 61] on h6 "Open preview website" at bounding box center [180, 59] width 51 height 9
click at [170, 40] on h6 "Preview Ctrl+P" at bounding box center [180, 40] width 51 height 9
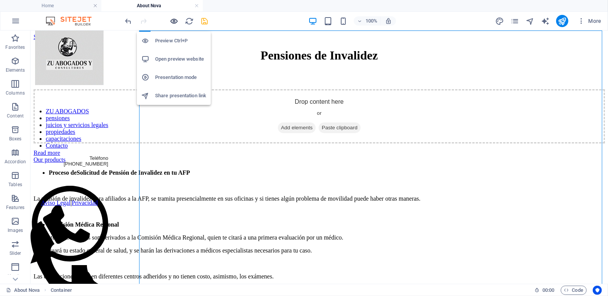
click at [175, 21] on icon "button" at bounding box center [174, 21] width 9 height 9
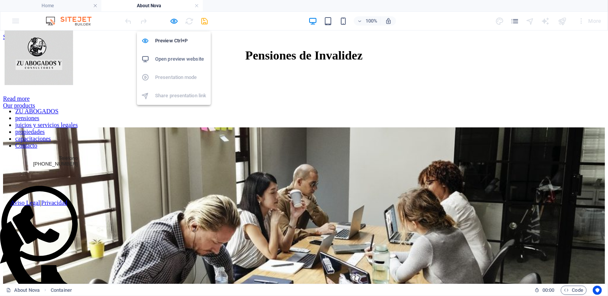
click at [183, 59] on h6 "Open preview website" at bounding box center [180, 59] width 51 height 9
click at [172, 22] on icon "button" at bounding box center [174, 21] width 9 height 9
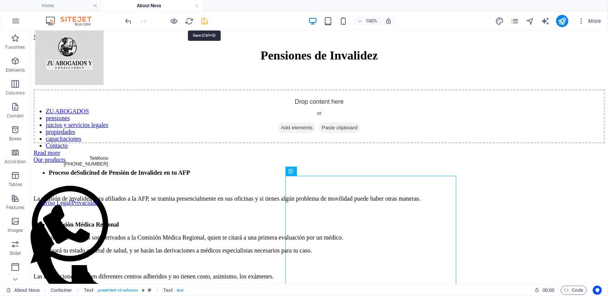
click at [204, 21] on icon "save" at bounding box center [205, 21] width 9 height 9
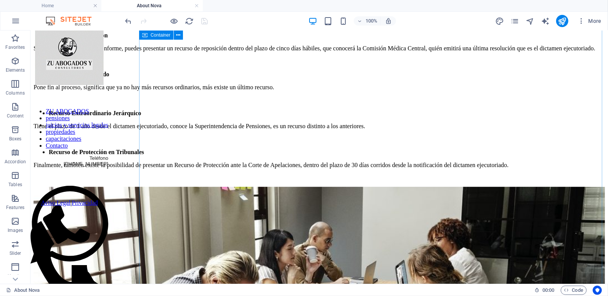
scroll to position [475, 0]
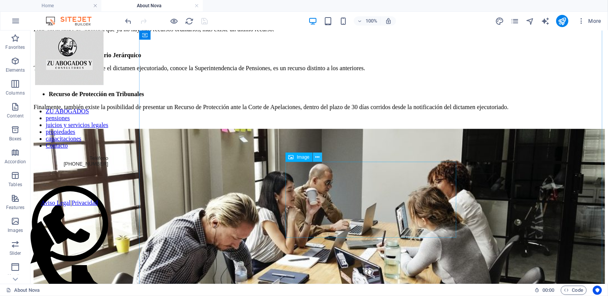
click at [320, 158] on button at bounding box center [317, 157] width 9 height 9
click at [325, 248] on icon at bounding box center [327, 245] width 4 height 8
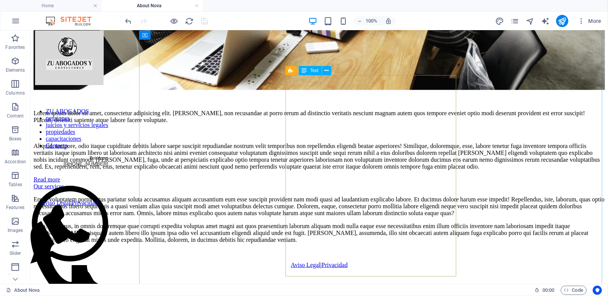
scroll to position [856, 0]
click at [328, 105] on icon at bounding box center [327, 102] width 4 height 8
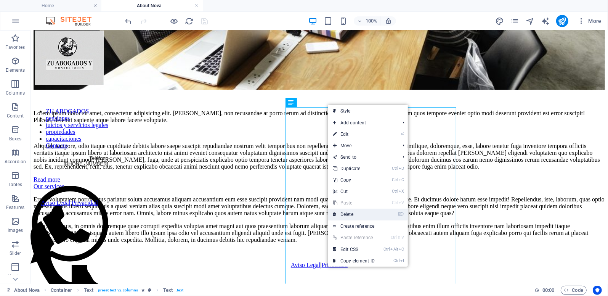
click at [345, 216] on link "⌦ Delete" at bounding box center [353, 214] width 51 height 11
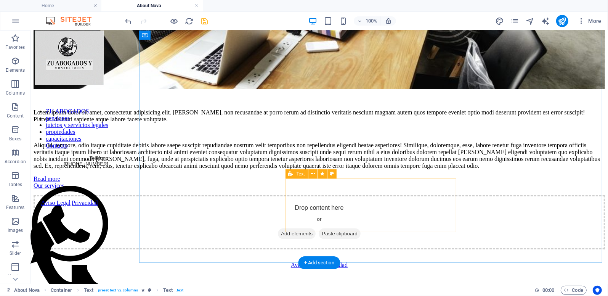
scroll to position [785, 0]
click at [313, 175] on icon at bounding box center [313, 174] width 4 height 8
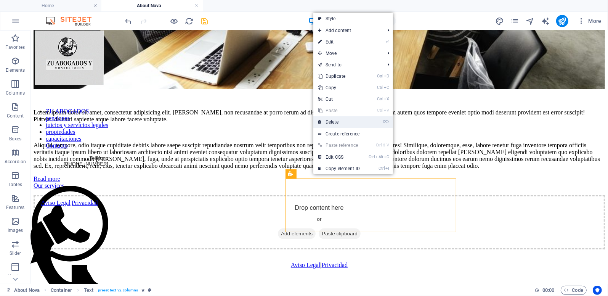
click at [328, 122] on link "⌦ Delete" at bounding box center [339, 121] width 51 height 11
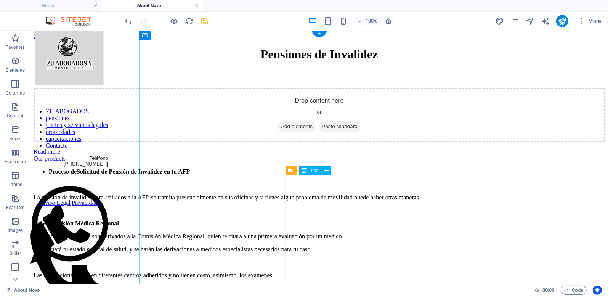
scroll to position [0, 0]
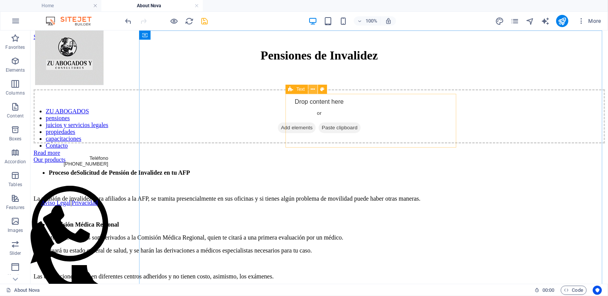
click at [314, 90] on icon at bounding box center [313, 89] width 4 height 8
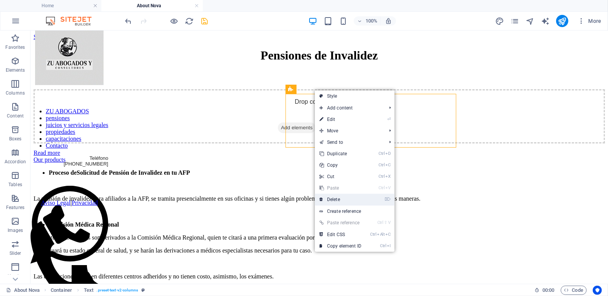
click at [330, 200] on link "⌦ Delete" at bounding box center [340, 199] width 51 height 11
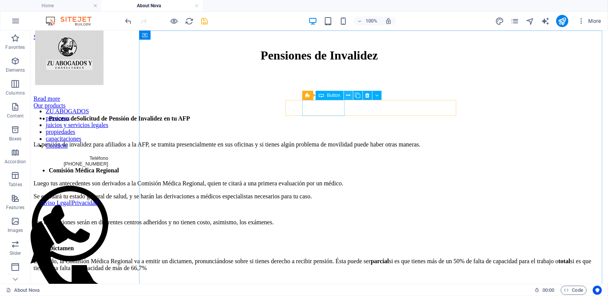
click at [348, 95] on icon at bounding box center [348, 96] width 4 height 8
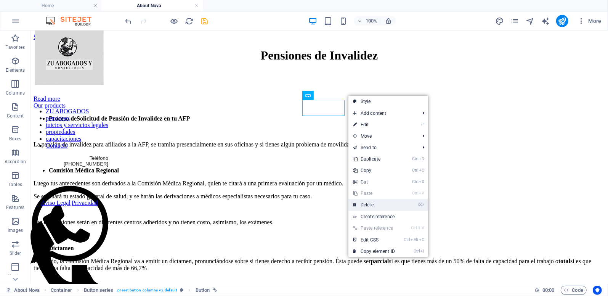
drag, startPoint x: 363, startPoint y: 204, endPoint x: 333, endPoint y: 173, distance: 43.2
click at [364, 203] on link "⌦ Delete" at bounding box center [374, 204] width 51 height 11
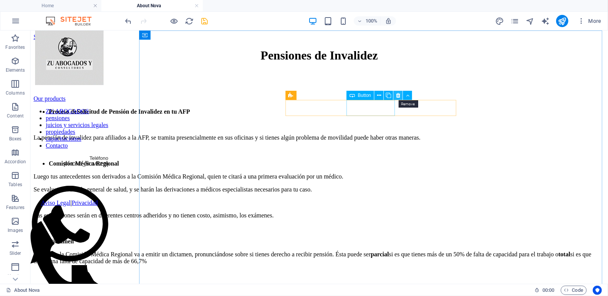
click at [398, 93] on icon at bounding box center [398, 96] width 4 height 8
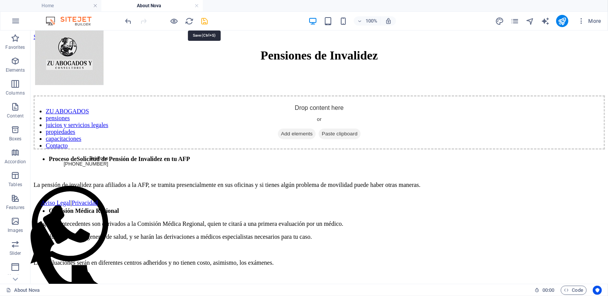
click at [205, 23] on icon "save" at bounding box center [205, 21] width 9 height 9
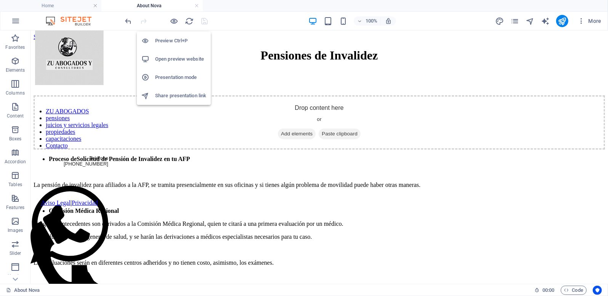
click at [168, 39] on h6 "Preview Ctrl+P" at bounding box center [180, 40] width 51 height 9
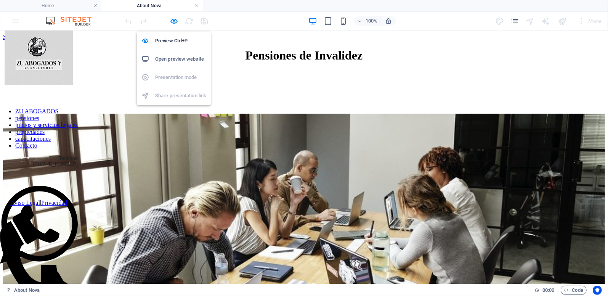
click at [175, 56] on h6 "Open preview website" at bounding box center [180, 59] width 51 height 9
click at [175, 19] on icon "button" at bounding box center [174, 21] width 9 height 9
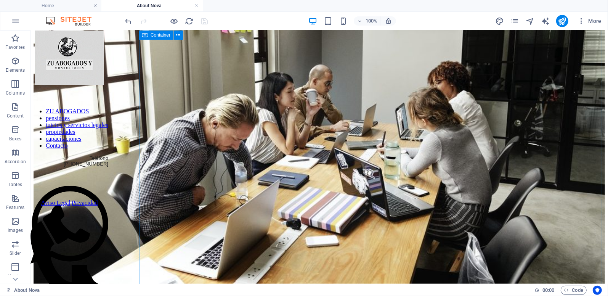
scroll to position [572, 0]
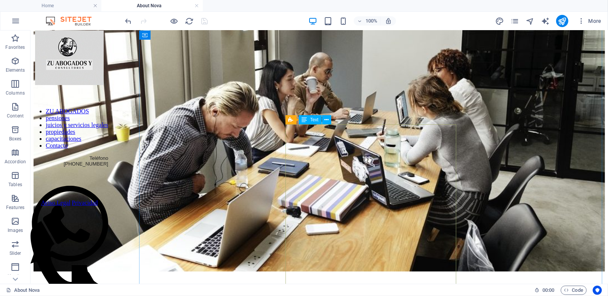
click at [308, 120] on div "Text" at bounding box center [310, 119] width 23 height 9
click at [329, 120] on button at bounding box center [326, 119] width 9 height 9
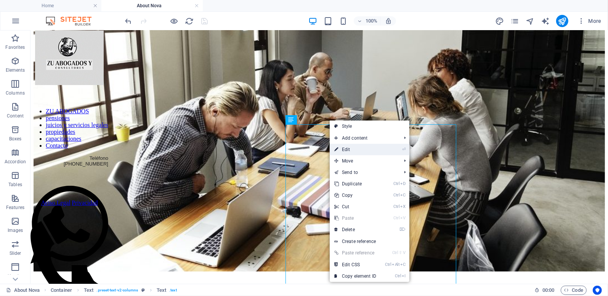
click at [354, 151] on link "⏎ Edit" at bounding box center [355, 149] width 51 height 11
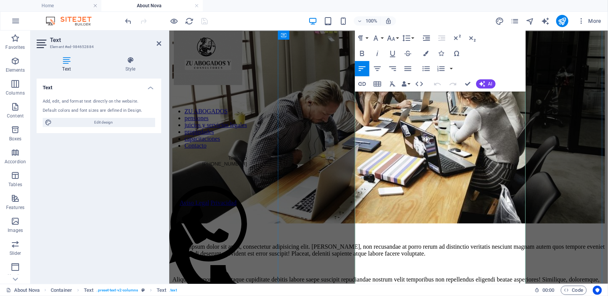
scroll to position [703, 0]
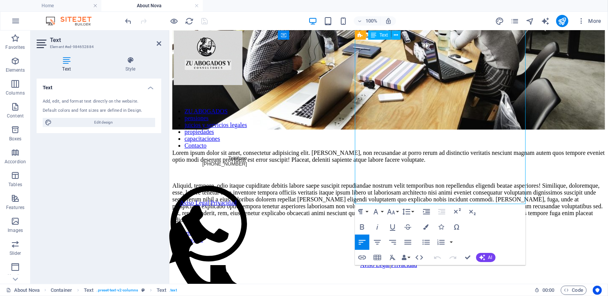
drag, startPoint x: 497, startPoint y: 201, endPoint x: 421, endPoint y: 195, distance: 76.5
click at [421, 195] on div "Lorem ipsum dolor sit amet, consectetur adipisicing elit. [PERSON_NAME], non re…" at bounding box center [388, 186] width 433 height 74
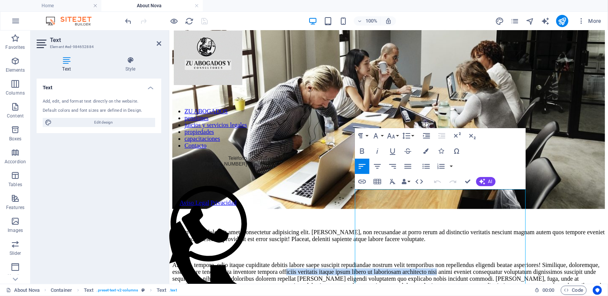
scroll to position [609, 0]
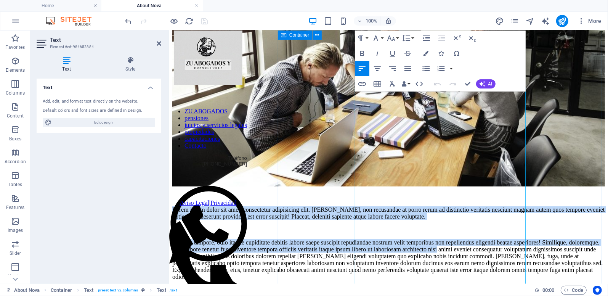
drag, startPoint x: 426, startPoint y: 199, endPoint x: 356, endPoint y: 93, distance: 127.1
click at [356, 206] on div "Lorem ipsum dolor sit amet, consectetur adipisicing elit. [PERSON_NAME], non re…" at bounding box center [388, 243] width 433 height 74
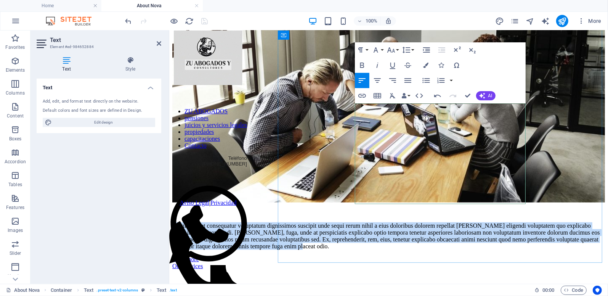
drag, startPoint x: 481, startPoint y: 202, endPoint x: 526, endPoint y: 133, distance: 82.0
click at [355, 222] on p "animi eveniet consequatur voluptatum dignissimos suscipit unde sequi rerum nihi…" at bounding box center [388, 235] width 433 height 27
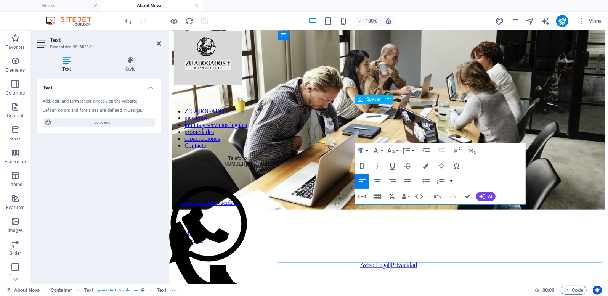
scroll to position [492, 0]
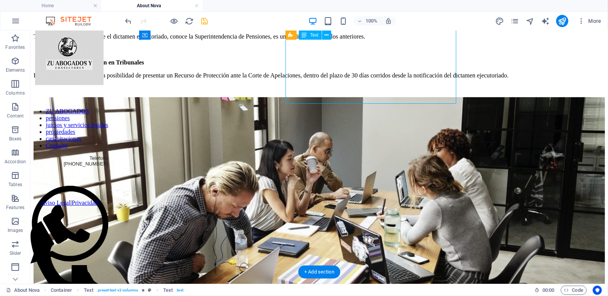
drag, startPoint x: 443, startPoint y: 100, endPoint x: 404, endPoint y: 93, distance: 40.1
drag, startPoint x: 436, startPoint y: 99, endPoint x: 411, endPoint y: 99, distance: 24.8
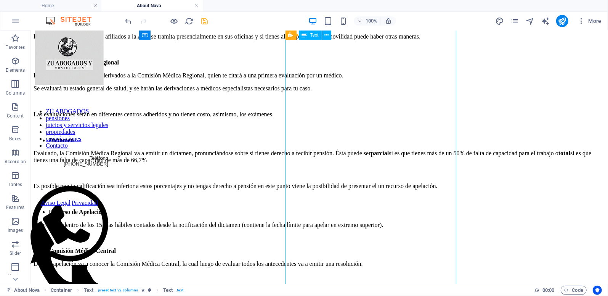
scroll to position [0, 0]
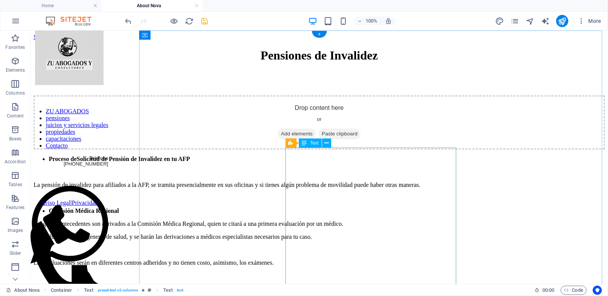
drag, startPoint x: 292, startPoint y: 151, endPoint x: 320, endPoint y: 175, distance: 37.0
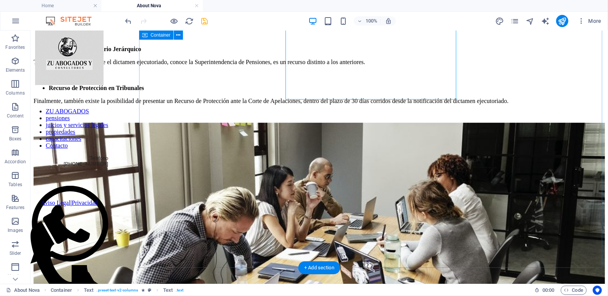
scroll to position [502, 0]
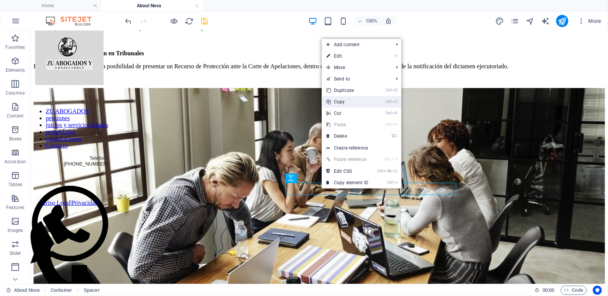
click at [340, 101] on link "Ctrl C Copy" at bounding box center [347, 101] width 51 height 11
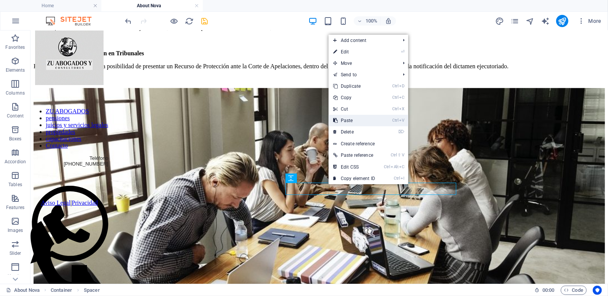
click at [347, 118] on link "Ctrl V Paste" at bounding box center [354, 120] width 51 height 11
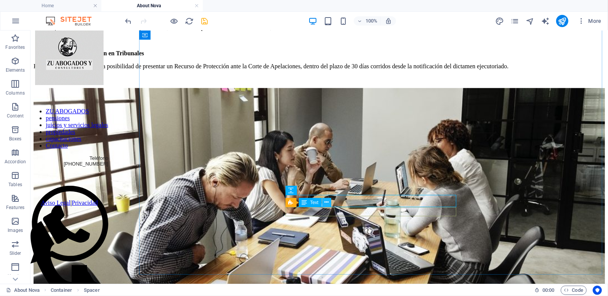
click at [326, 202] on icon at bounding box center [327, 202] width 4 height 8
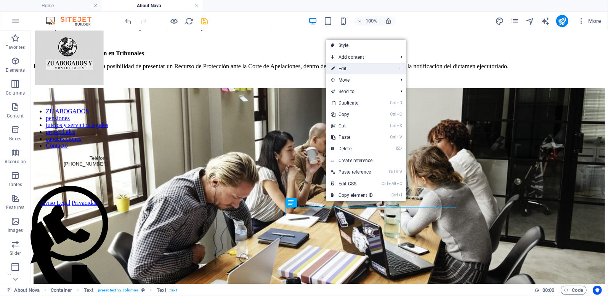
click at [346, 69] on link "⏎ Edit" at bounding box center [352, 68] width 51 height 11
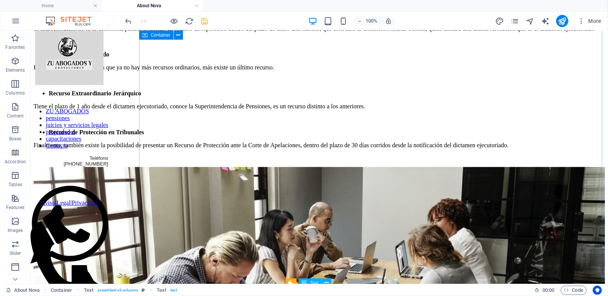
scroll to position [421, 0]
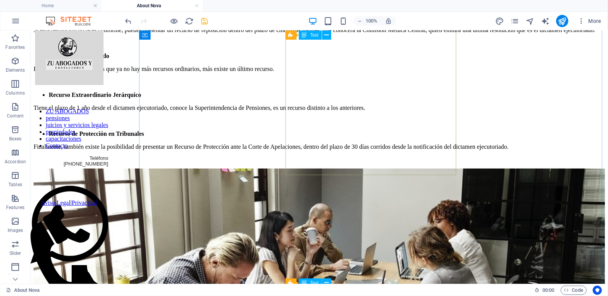
click at [327, 35] on icon at bounding box center [327, 35] width 4 height 8
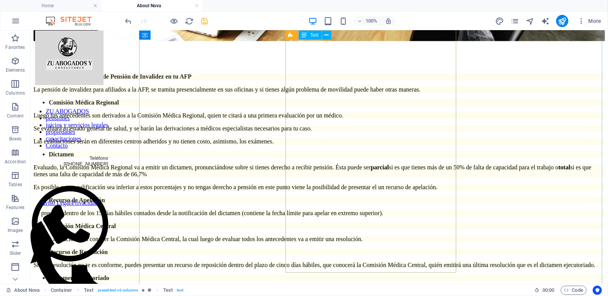
scroll to position [879, 0]
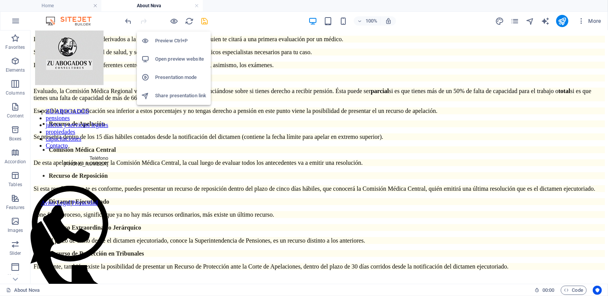
click at [171, 39] on h6 "Preview Ctrl+P" at bounding box center [180, 40] width 51 height 9
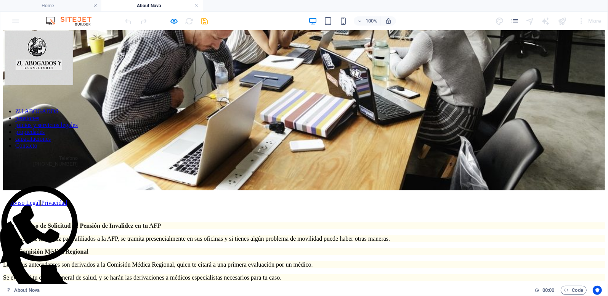
scroll to position [343, 0]
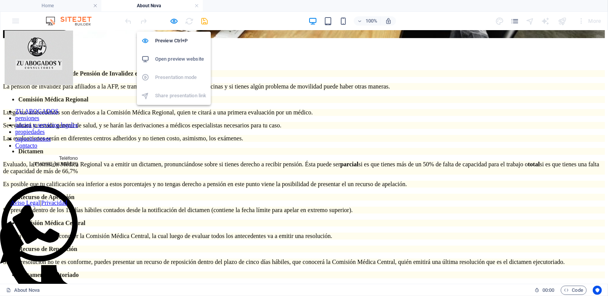
click at [163, 60] on h6 "Open preview website" at bounding box center [180, 59] width 51 height 9
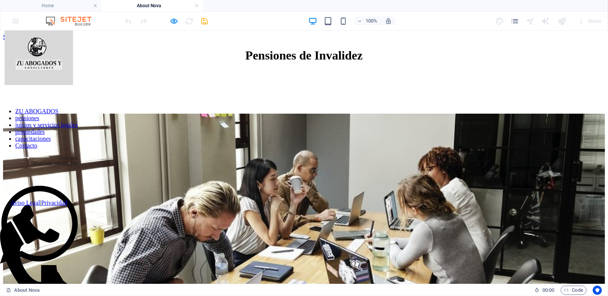
scroll to position [0, 0]
click at [332, 122] on img at bounding box center [304, 247] width 602 height 268
click at [173, 22] on icon "button" at bounding box center [174, 21] width 9 height 9
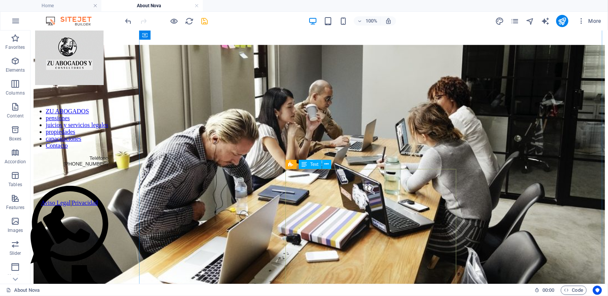
scroll to position [534, 0]
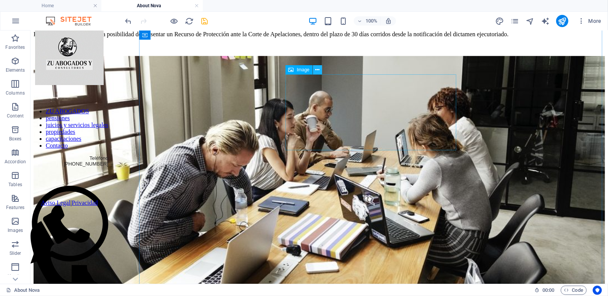
click at [318, 72] on icon at bounding box center [317, 70] width 4 height 8
click at [317, 70] on icon at bounding box center [317, 70] width 4 height 8
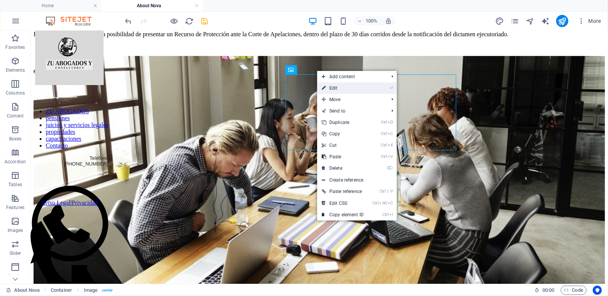
click at [332, 88] on link "⏎ Edit" at bounding box center [342, 87] width 51 height 11
select select "%"
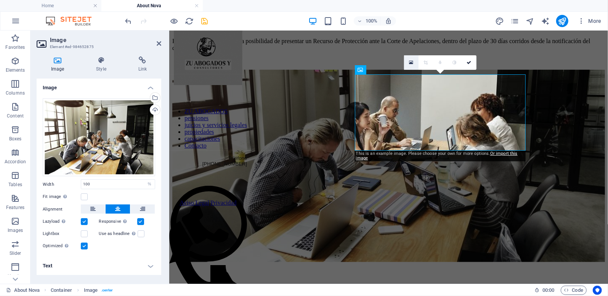
click at [413, 60] on icon at bounding box center [411, 62] width 4 height 5
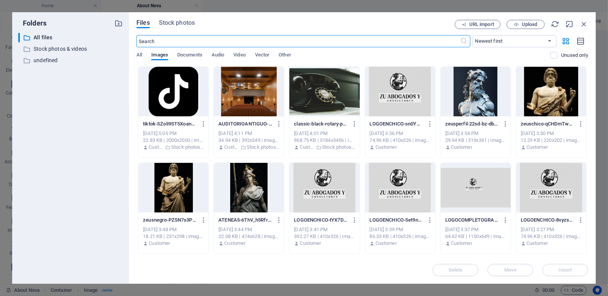
scroll to position [76, 0]
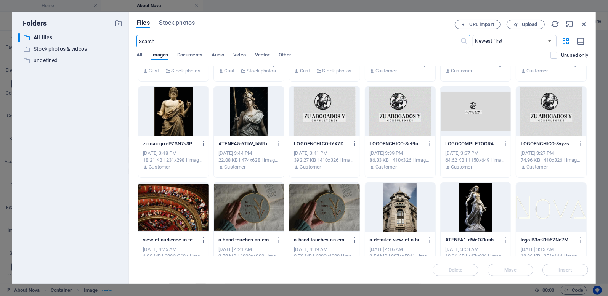
click at [247, 215] on div at bounding box center [249, 208] width 70 height 50
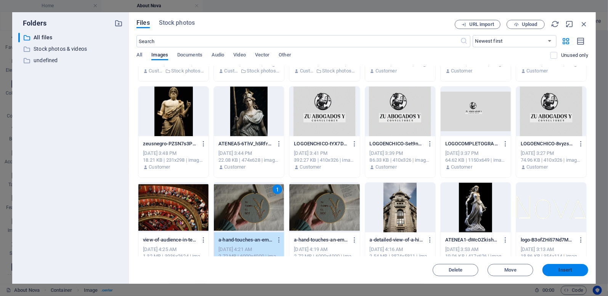
click at [571, 274] on button "Insert" at bounding box center [566, 270] width 46 height 12
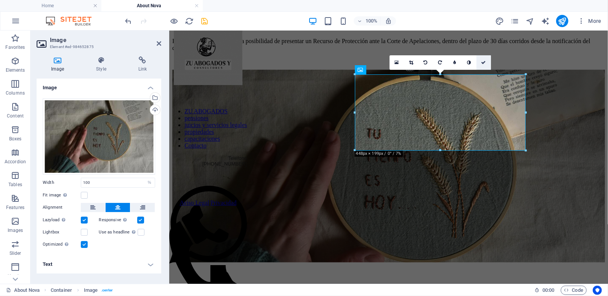
click at [487, 64] on link at bounding box center [484, 62] width 14 height 14
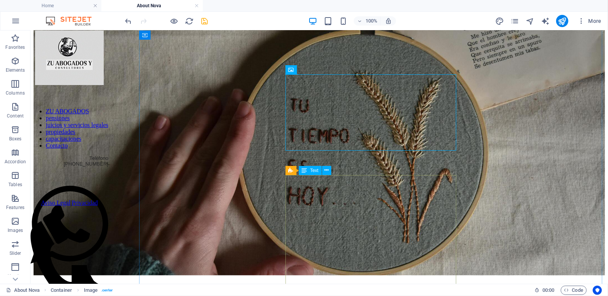
scroll to position [610, 0]
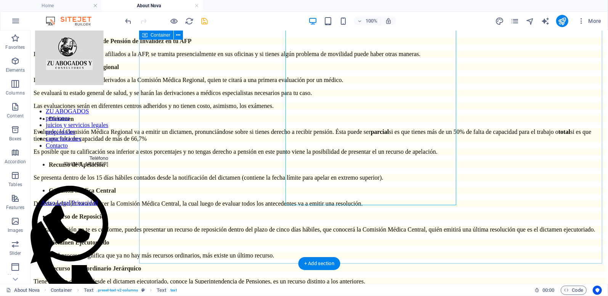
scroll to position [879, 0]
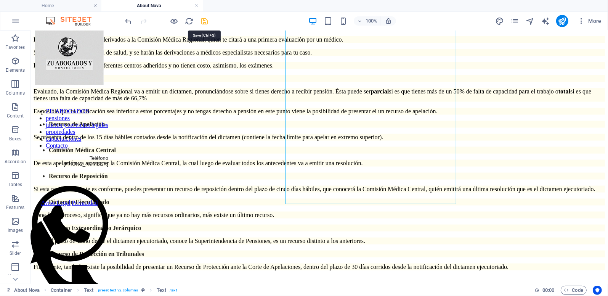
click at [207, 18] on icon "save" at bounding box center [205, 21] width 9 height 9
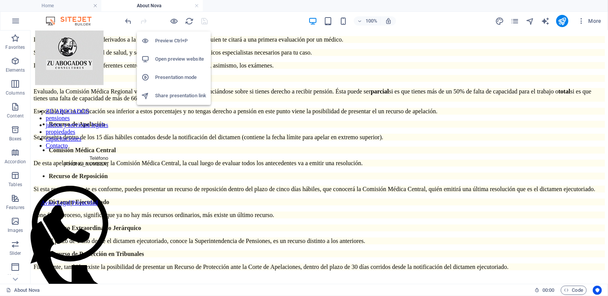
click at [174, 58] on h6 "Open preview website" at bounding box center [180, 59] width 51 height 9
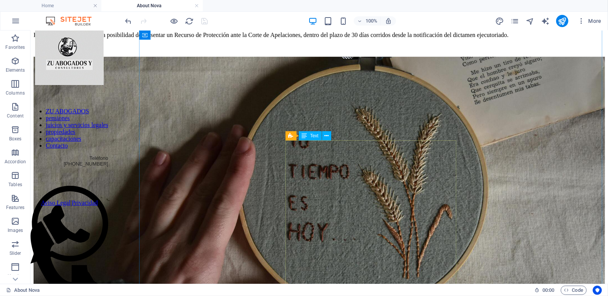
scroll to position [574, 0]
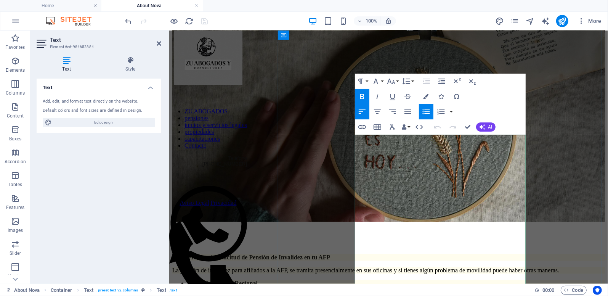
click at [358, 267] on p "La pensión de invalidez para afiliados a la AFP, se tramita presencialmente en …" at bounding box center [388, 270] width 433 height 7
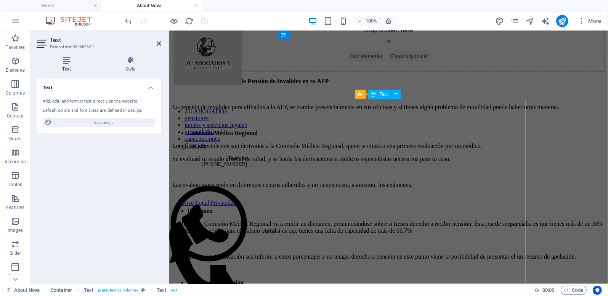
scroll to position [0, 0]
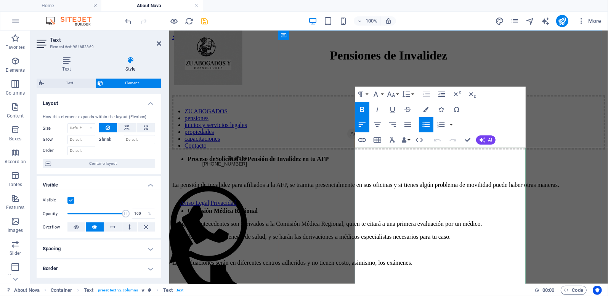
drag, startPoint x: 362, startPoint y: 152, endPoint x: 374, endPoint y: 159, distance: 13.7
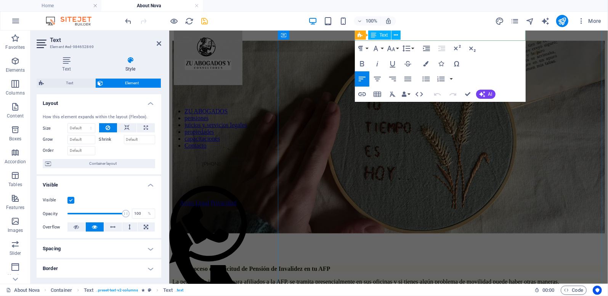
scroll to position [555, 0]
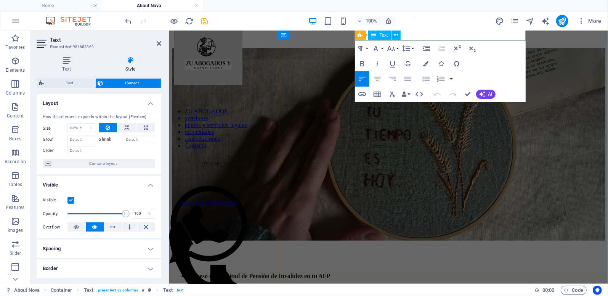
drag, startPoint x: 360, startPoint y: 150, endPoint x: 514, endPoint y: 37, distance: 191.5
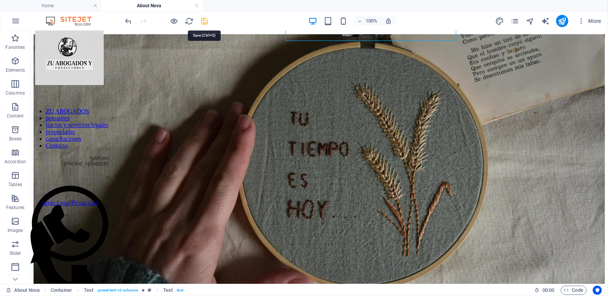
click at [207, 22] on icon "save" at bounding box center [205, 21] width 9 height 9
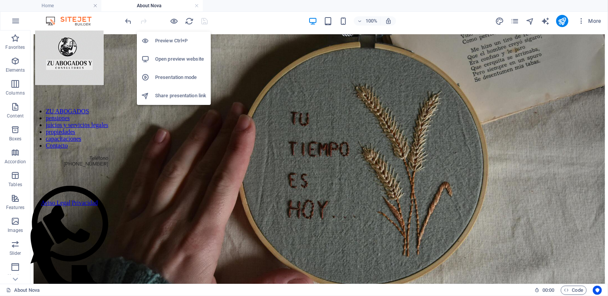
click at [180, 58] on h6 "Open preview website" at bounding box center [180, 59] width 51 height 9
click at [175, 18] on icon "button" at bounding box center [174, 21] width 9 height 9
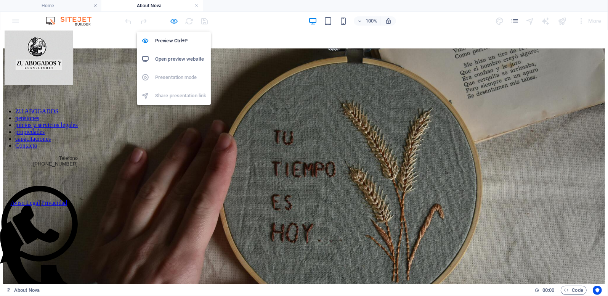
click at [177, 21] on icon "button" at bounding box center [174, 21] width 9 height 9
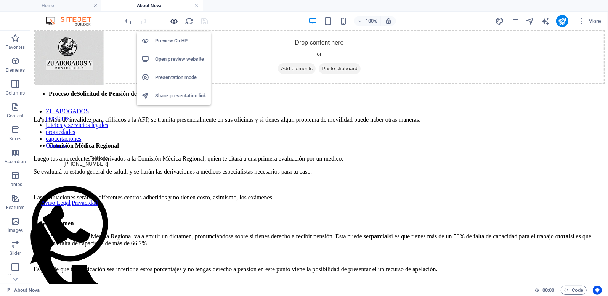
scroll to position [555, 0]
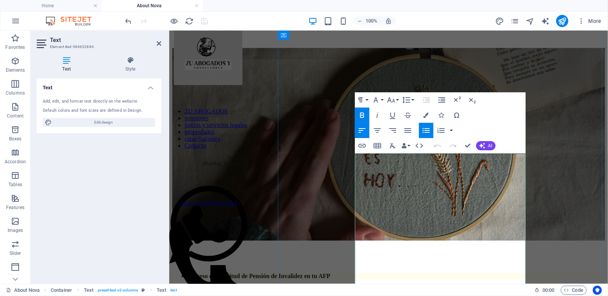
click at [359, 285] on p "La pensión de invalidez para afiliados a la AFP, se tramita presencialmente en …" at bounding box center [388, 288] width 433 height 7
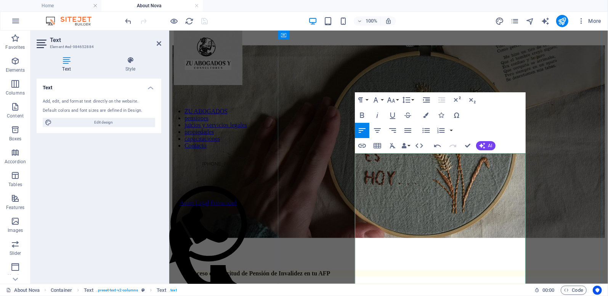
scroll to position [670, 0]
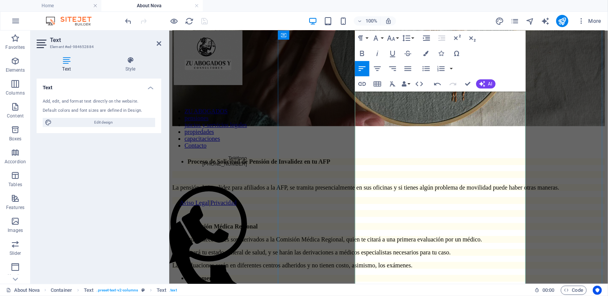
click at [389, 262] on p "Las evaluaciones serán en diferentes centros adheridos y no tienen costo, asimi…" at bounding box center [388, 265] width 433 height 7
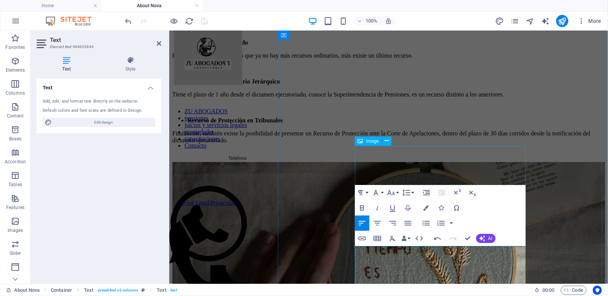
scroll to position [517, 0]
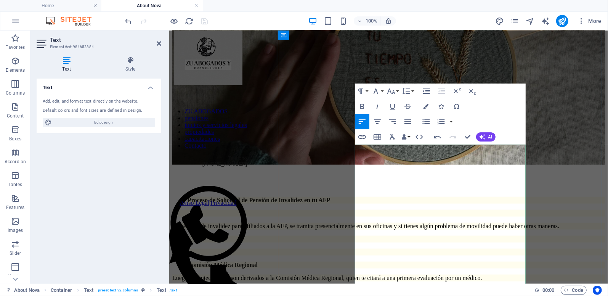
scroll to position [632, 0]
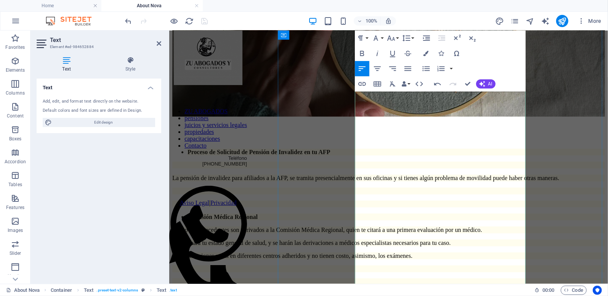
scroll to position [746, 0]
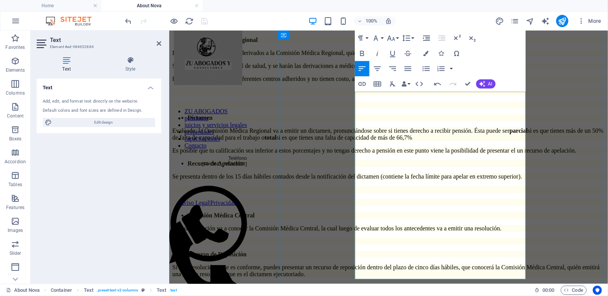
scroll to position [861, 0]
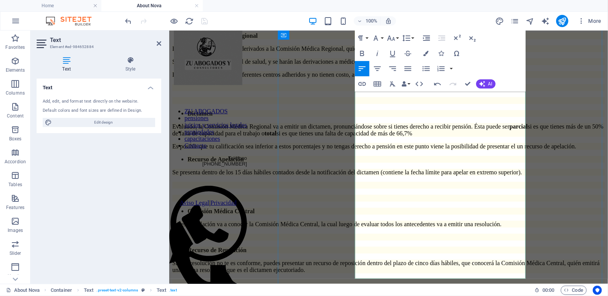
click at [392, 150] on p "Es posible que tu calificación sea inferior a estos porcentajes y no tengas der…" at bounding box center [388, 146] width 433 height 7
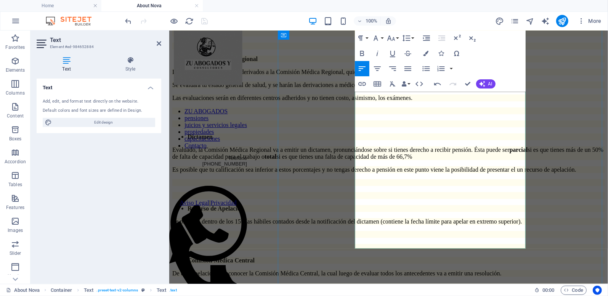
scroll to position [899, 0]
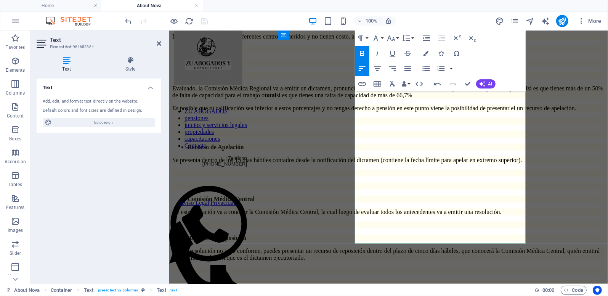
scroll to position [954, 0]
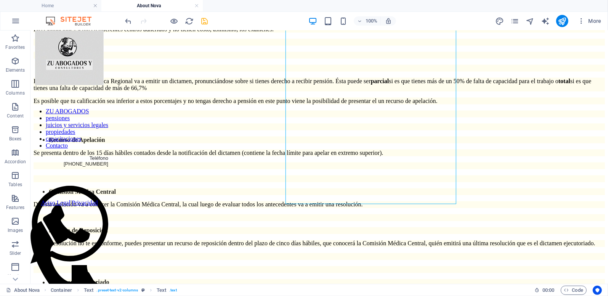
click at [204, 21] on icon "save" at bounding box center [205, 21] width 9 height 9
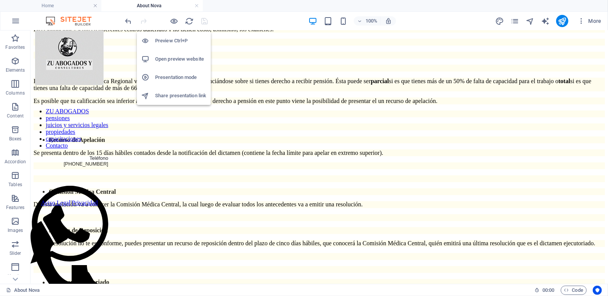
click at [170, 58] on h6 "Open preview website" at bounding box center [180, 59] width 51 height 9
click at [174, 23] on icon "button" at bounding box center [174, 21] width 9 height 9
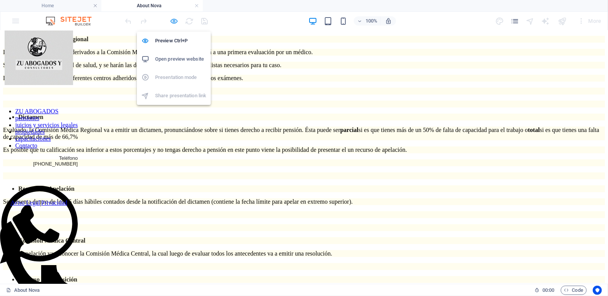
click at [175, 19] on icon "button" at bounding box center [174, 21] width 9 height 9
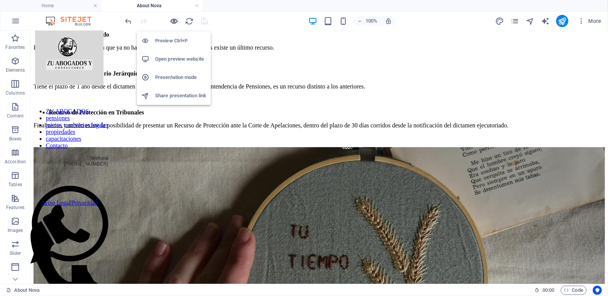
scroll to position [954, 0]
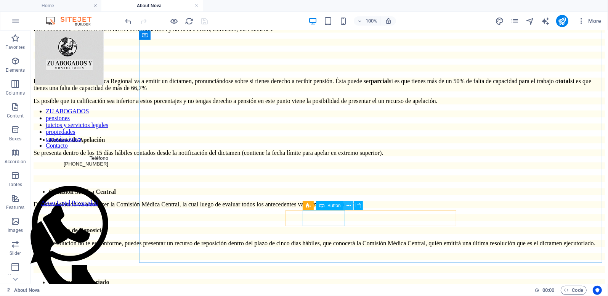
click at [349, 205] on icon at bounding box center [349, 206] width 4 height 8
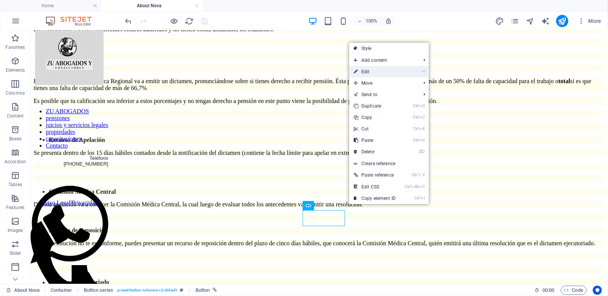
click at [368, 72] on link "⏎ Edit" at bounding box center [374, 71] width 51 height 11
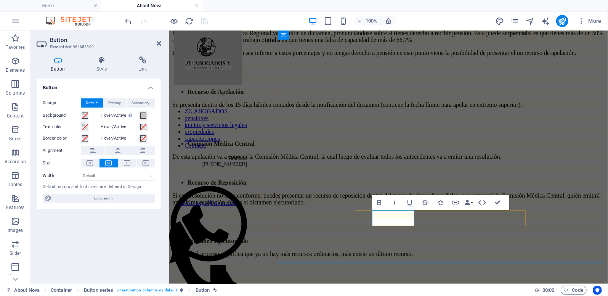
click at [453, 204] on icon "button" at bounding box center [453, 203] width 8 height 4
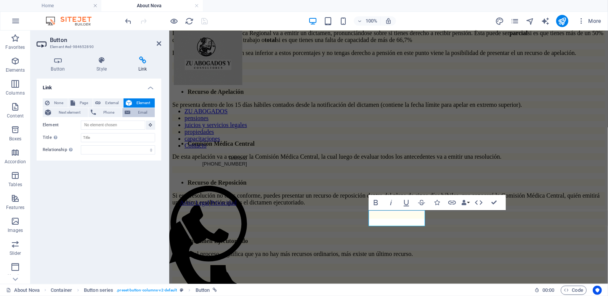
click at [141, 113] on span "Email" at bounding box center [143, 112] width 20 height 9
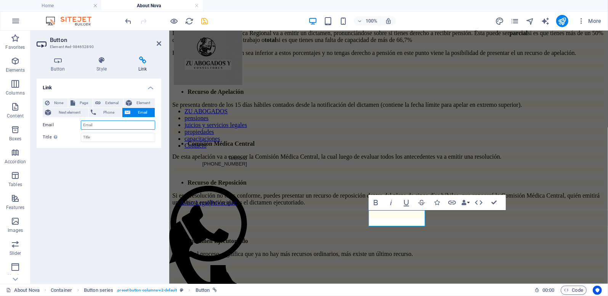
click at [124, 125] on input "Email" at bounding box center [118, 125] width 74 height 9
click at [105, 126] on input "[EMAIL_ADDRESS][DOMAIN_NAME]" at bounding box center [118, 125] width 74 height 9
type input "[EMAIL_ADDRESS][DOMAIN_NAME]"
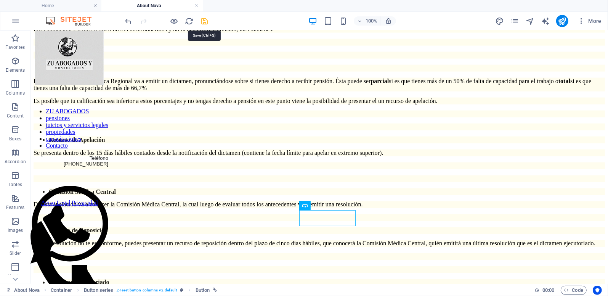
click at [206, 22] on icon "save" at bounding box center [205, 21] width 9 height 9
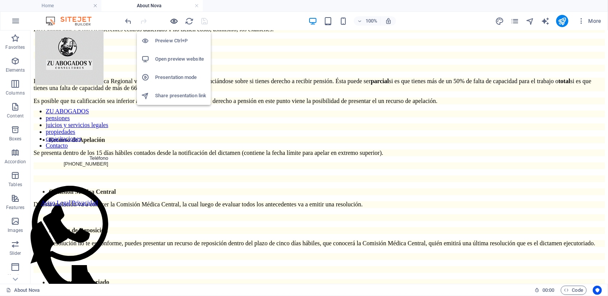
click at [174, 21] on icon "button" at bounding box center [174, 21] width 9 height 9
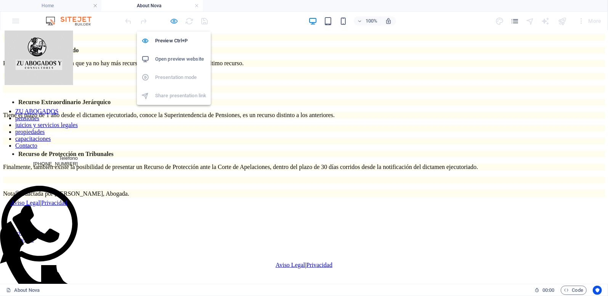
scroll to position [442, 0]
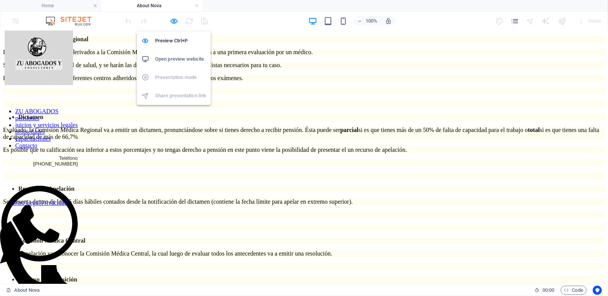
click at [179, 58] on h6 "Open preview website" at bounding box center [180, 59] width 51 height 9
click at [174, 21] on icon "button" at bounding box center [174, 21] width 9 height 9
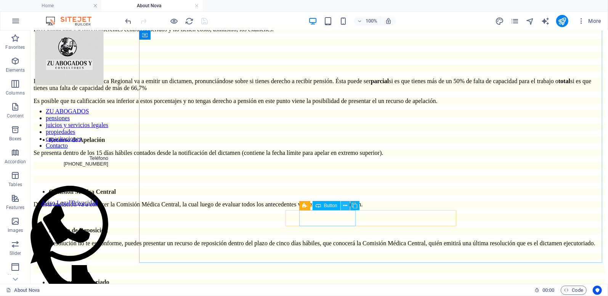
click at [348, 205] on button at bounding box center [345, 205] width 9 height 9
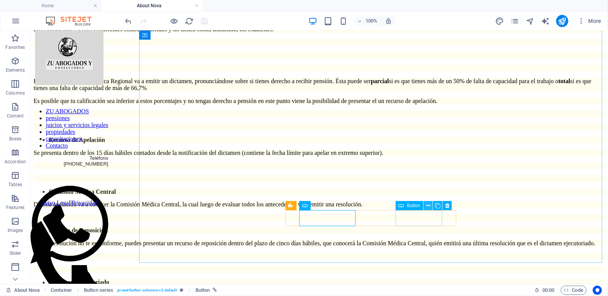
click at [430, 206] on icon at bounding box center [428, 206] width 4 height 8
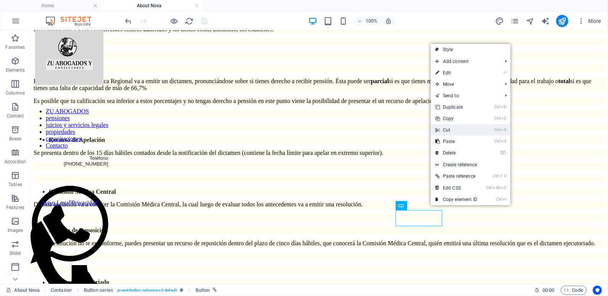
click at [448, 129] on link "Ctrl X Cut" at bounding box center [456, 129] width 51 height 11
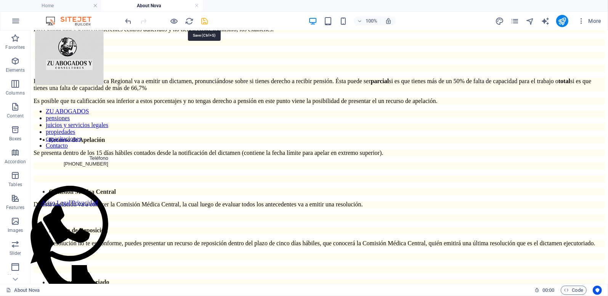
click at [205, 19] on icon "save" at bounding box center [205, 21] width 9 height 9
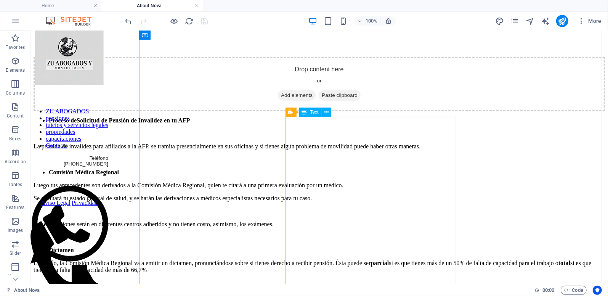
scroll to position [0, 0]
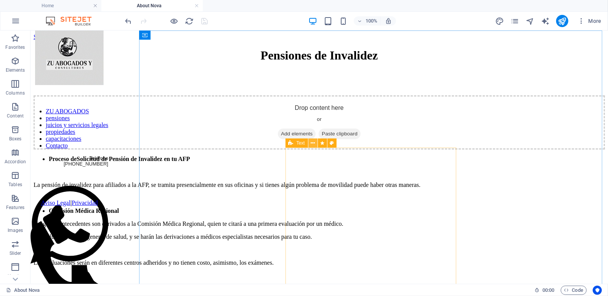
click at [313, 145] on icon at bounding box center [313, 143] width 4 height 8
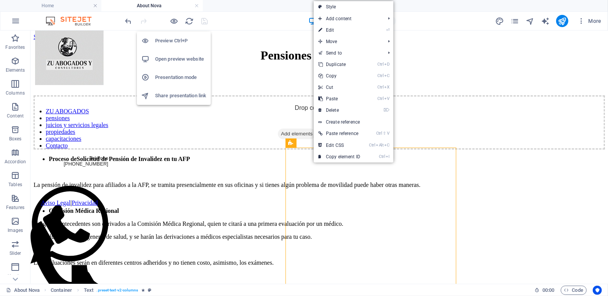
click at [175, 60] on h6 "Open preview website" at bounding box center [180, 59] width 51 height 9
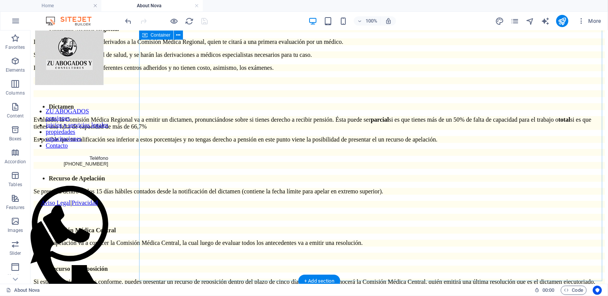
scroll to position [954, 0]
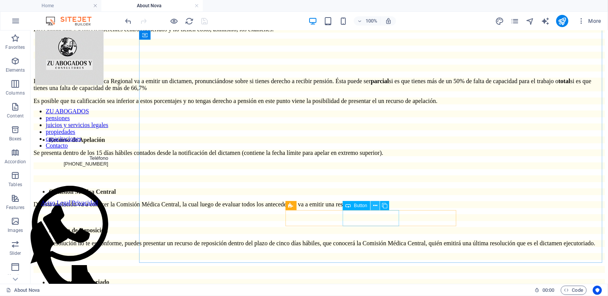
click at [375, 204] on icon at bounding box center [375, 206] width 4 height 8
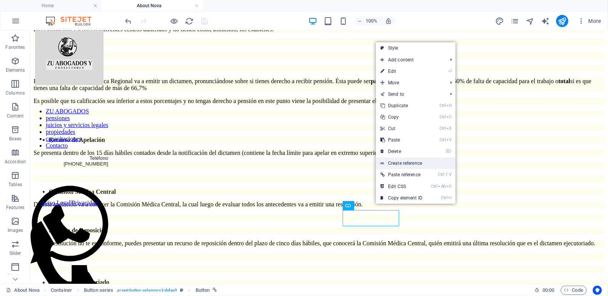
click at [405, 163] on link "Create reference" at bounding box center [416, 163] width 80 height 11
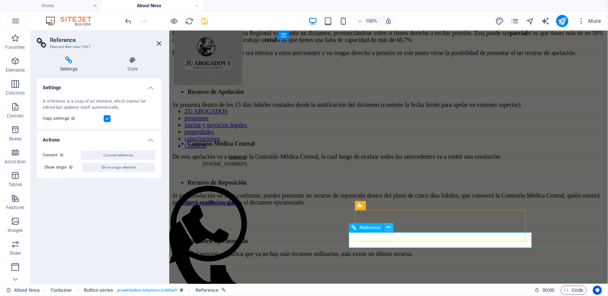
click at [388, 227] on icon at bounding box center [389, 228] width 4 height 8
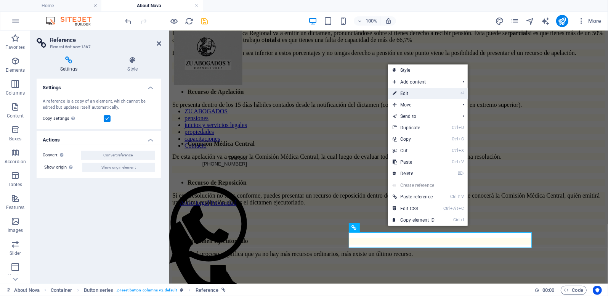
click at [422, 92] on link "⏎ Edit" at bounding box center [413, 93] width 51 height 11
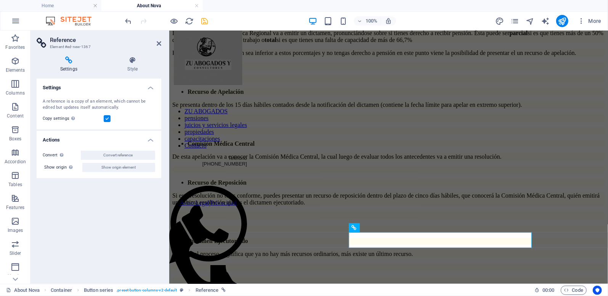
click at [74, 64] on h4 "Settings" at bounding box center [71, 64] width 68 height 16
click at [66, 58] on icon at bounding box center [69, 60] width 64 height 8
click at [125, 21] on icon "undo" at bounding box center [128, 21] width 9 height 9
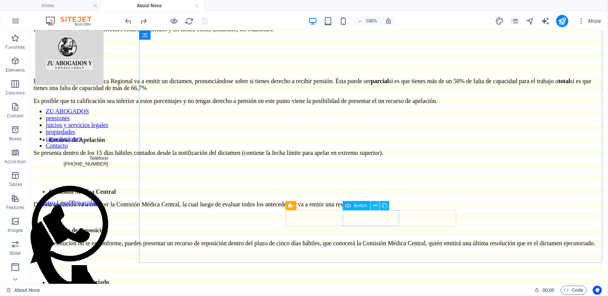
click at [376, 207] on icon at bounding box center [375, 206] width 4 height 8
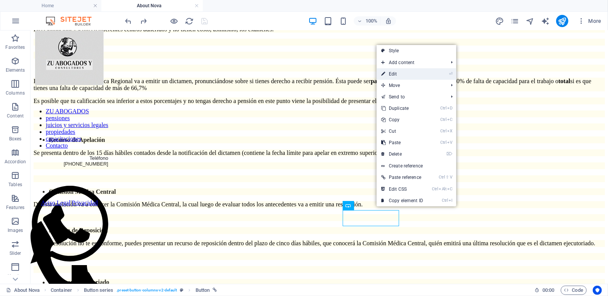
drag, startPoint x: 402, startPoint y: 79, endPoint x: 401, endPoint y: 72, distance: 7.3
click at [402, 72] on ul "Style Add content Ctrl 1 Headline Ctrl 2 Text Ctrl 3 Image Ctrl 4 Container Ctr…" at bounding box center [417, 125] width 80 height 161
drag, startPoint x: 431, startPoint y: 102, endPoint x: 396, endPoint y: 73, distance: 45.5
click at [396, 73] on div "Proceso de Solicitud de Pensión de Invalidez en tu AFP La pensión de invalidez …" at bounding box center [319, 189] width 572 height 534
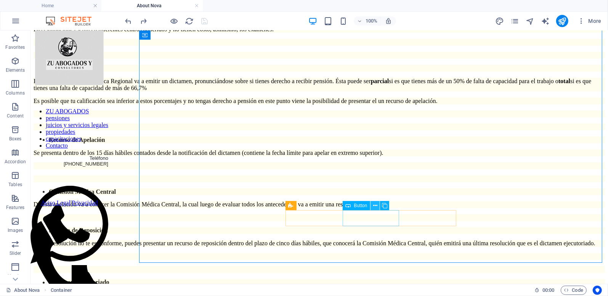
click at [374, 204] on icon at bounding box center [375, 206] width 4 height 8
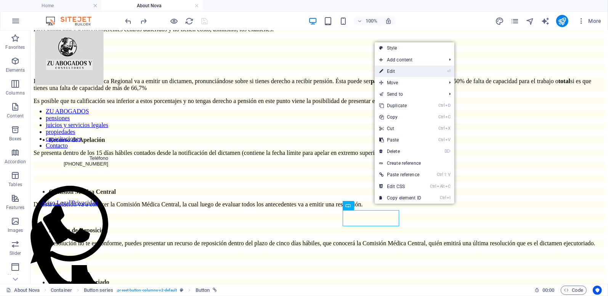
click at [395, 74] on link "⏎ Edit" at bounding box center [400, 71] width 51 height 11
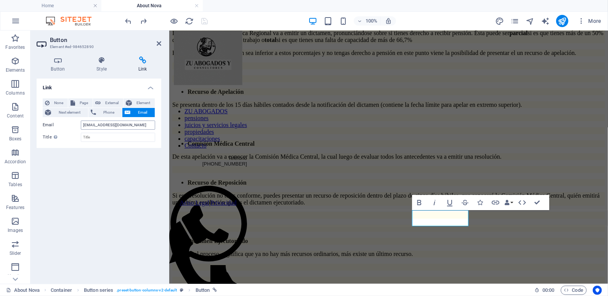
click at [106, 125] on input "[EMAIL_ADDRESS][DOMAIN_NAME]" at bounding box center [118, 125] width 74 height 9
click at [105, 113] on span "Phone" at bounding box center [109, 112] width 22 height 9
click at [135, 112] on span "Email" at bounding box center [143, 112] width 20 height 9
click at [141, 110] on span "Email" at bounding box center [143, 112] width 20 height 9
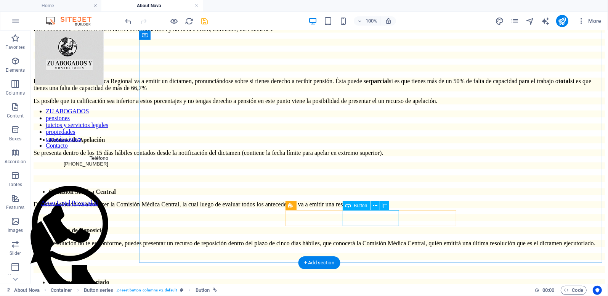
click at [374, 205] on icon at bounding box center [375, 206] width 4 height 8
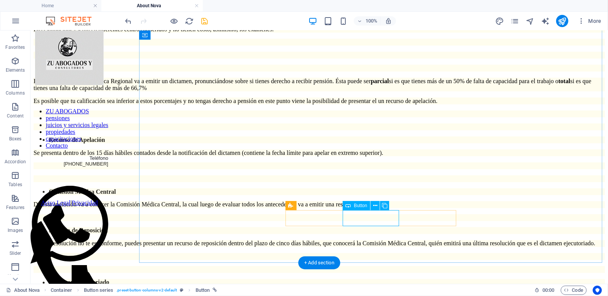
click at [374, 205] on icon at bounding box center [375, 206] width 4 height 8
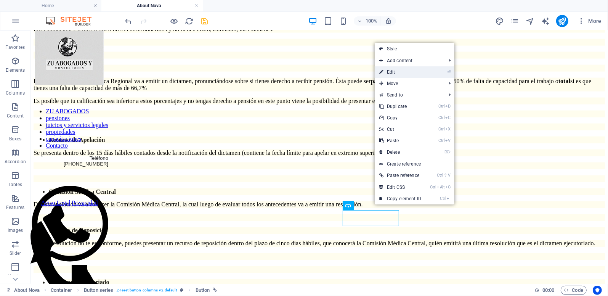
click at [401, 74] on link "⏎ Edit" at bounding box center [400, 71] width 51 height 11
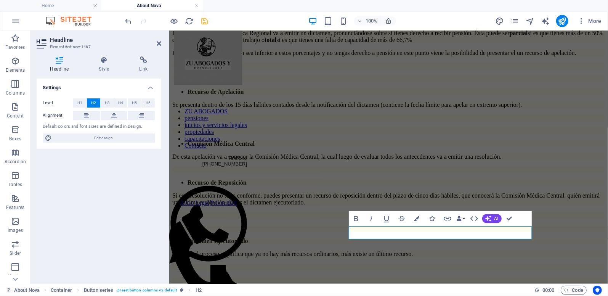
scroll to position [6, 0]
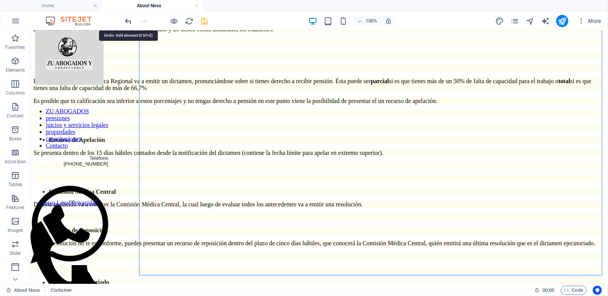
click at [129, 20] on icon "undo" at bounding box center [128, 21] width 9 height 9
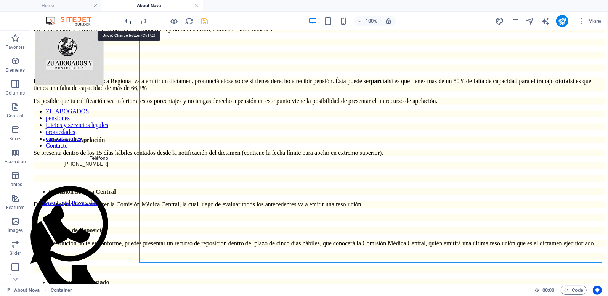
click at [129, 20] on icon "undo" at bounding box center [128, 21] width 9 height 9
click at [143, 18] on icon "redo" at bounding box center [144, 21] width 9 height 9
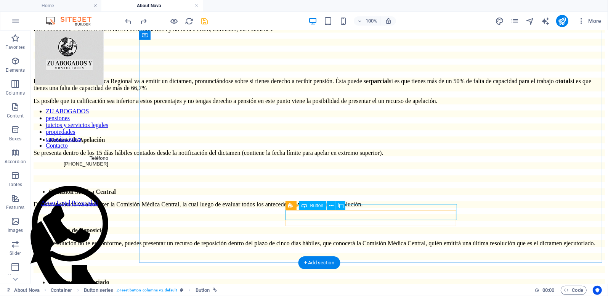
click at [331, 204] on icon at bounding box center [332, 206] width 4 height 8
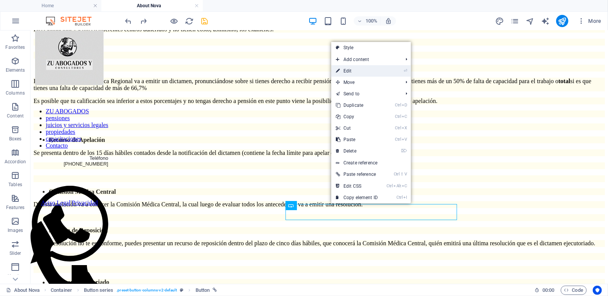
click at [355, 69] on link "⏎ Edit" at bounding box center [356, 70] width 51 height 11
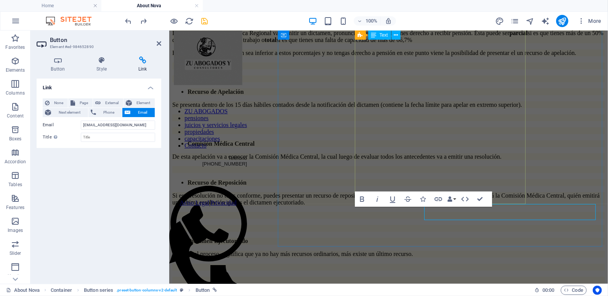
scroll to position [3, 0]
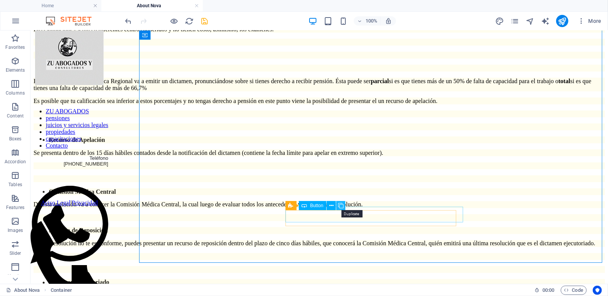
click at [341, 205] on icon at bounding box center [340, 206] width 5 height 8
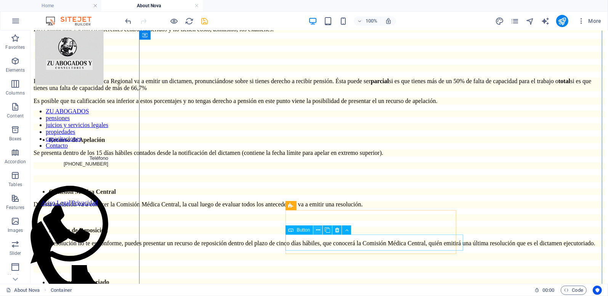
click at [318, 230] on icon at bounding box center [318, 230] width 4 height 8
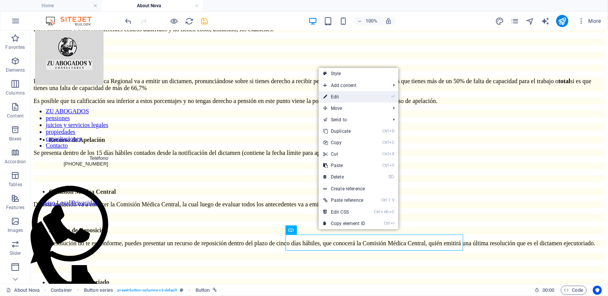
click at [352, 97] on link "⏎ Edit" at bounding box center [344, 96] width 51 height 11
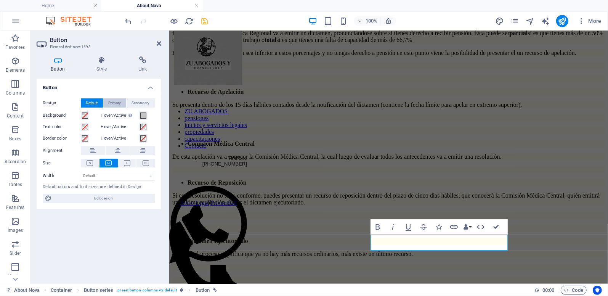
click at [109, 104] on span "Primary" at bounding box center [115, 102] width 13 height 9
click at [93, 104] on span "Default" at bounding box center [92, 102] width 12 height 9
click at [17, 59] on icon "button" at bounding box center [15, 60] width 9 height 9
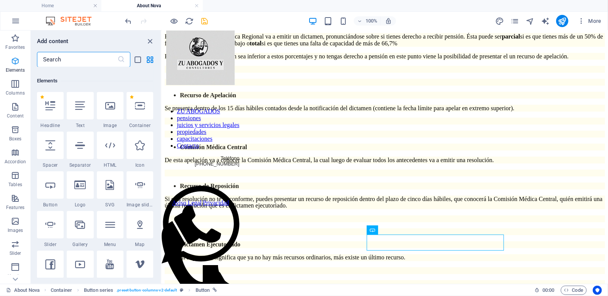
scroll to position [81, 0]
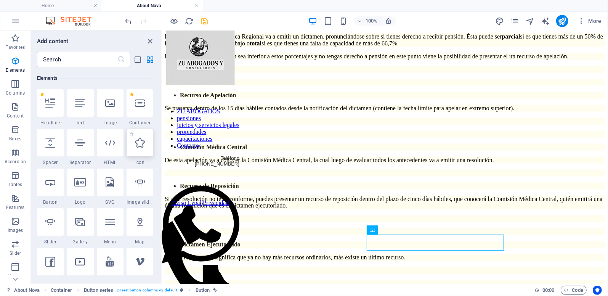
click at [140, 145] on icon at bounding box center [140, 143] width 10 height 10
select select "xMidYMid"
select select "px"
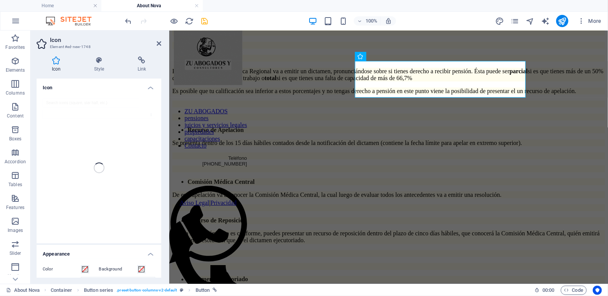
scroll to position [0, 0]
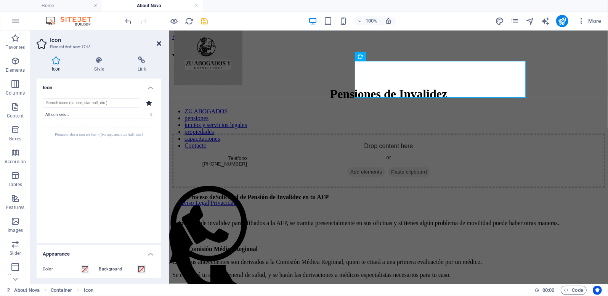
click at [160, 43] on icon at bounding box center [159, 43] width 5 height 6
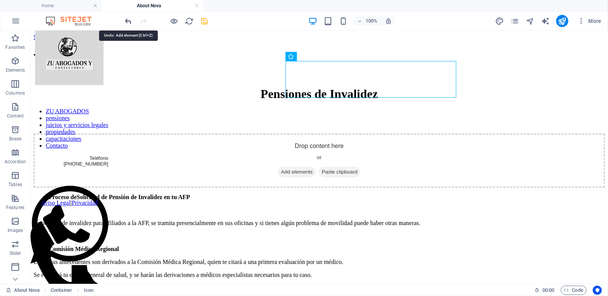
click at [132, 19] on icon "undo" at bounding box center [128, 21] width 9 height 9
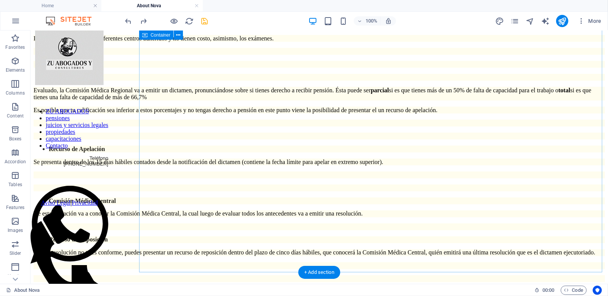
scroll to position [982, 0]
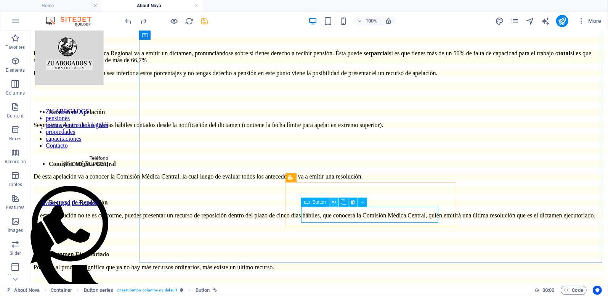
click at [335, 200] on icon at bounding box center [334, 202] width 4 height 8
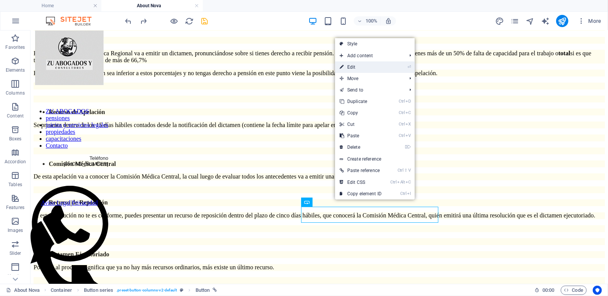
click at [359, 66] on link "⏎ Edit" at bounding box center [360, 66] width 51 height 11
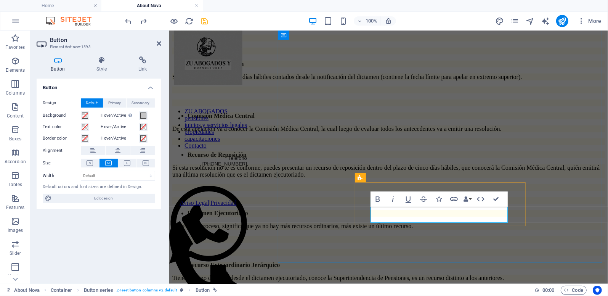
click at [16, 204] on span "Features" at bounding box center [15, 203] width 31 height 18
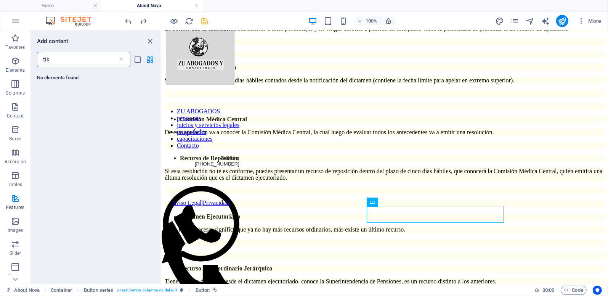
scroll to position [0, 0]
type input "tik tok"
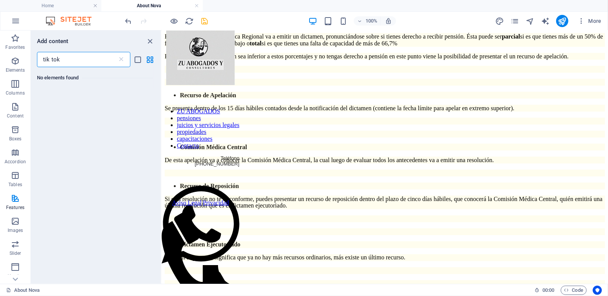
click at [68, 59] on input "tik tok" at bounding box center [77, 59] width 80 height 15
drag, startPoint x: 64, startPoint y: 60, endPoint x: 28, endPoint y: 55, distance: 36.9
click at [28, 55] on div "Favorites Elements Columns Content Boxes Accordion Tables Features Images Slide…" at bounding box center [81, 157] width 162 height 253
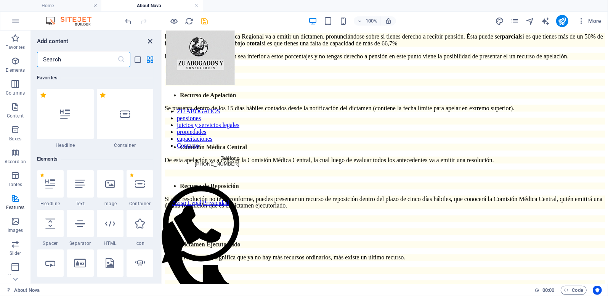
click at [150, 41] on icon "close panel" at bounding box center [150, 41] width 9 height 9
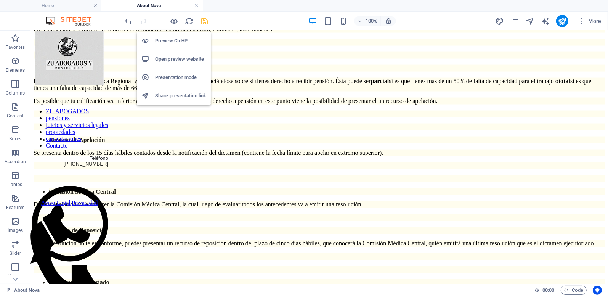
click at [174, 58] on h6 "Open preview website" at bounding box center [180, 59] width 51 height 9
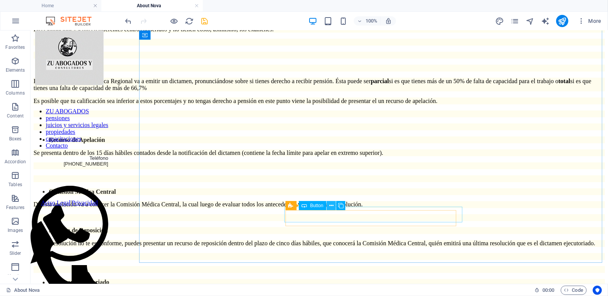
click at [334, 206] on button at bounding box center [331, 205] width 9 height 9
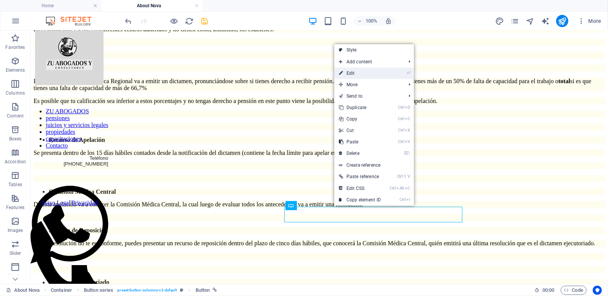
click at [368, 73] on link "⏎ Edit" at bounding box center [360, 73] width 51 height 11
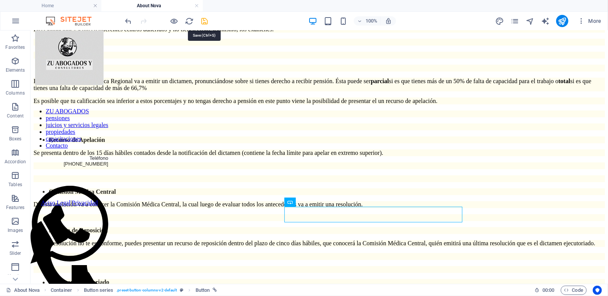
click at [203, 20] on icon "save" at bounding box center [205, 21] width 9 height 9
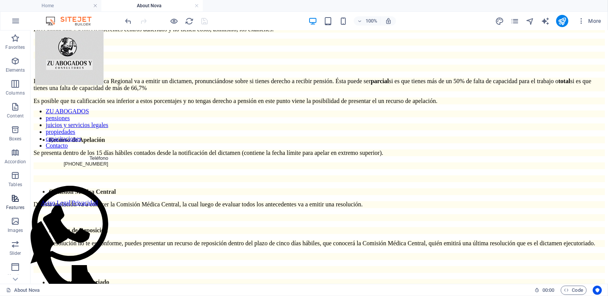
click at [13, 198] on icon "button" at bounding box center [15, 198] width 9 height 9
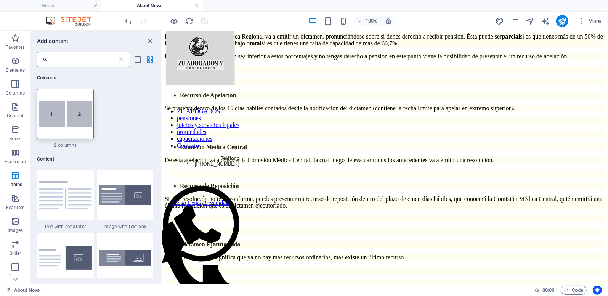
scroll to position [0, 0]
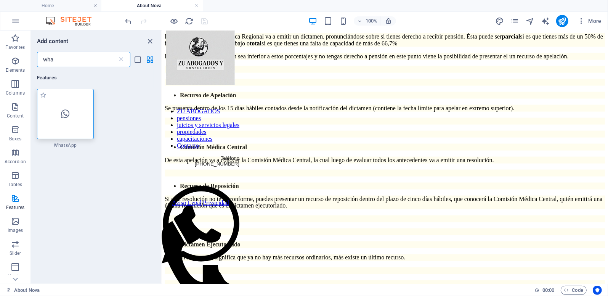
type input "wha"
click at [65, 119] on icon at bounding box center [65, 114] width 8 height 10
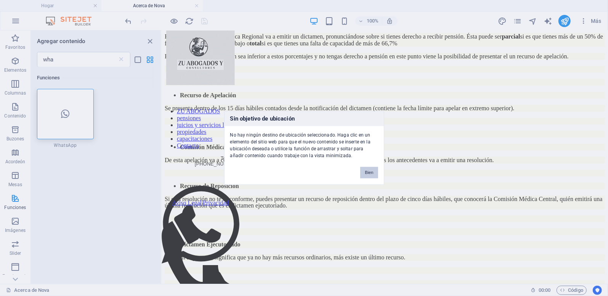
click at [368, 172] on button "Bien" at bounding box center [369, 172] width 18 height 11
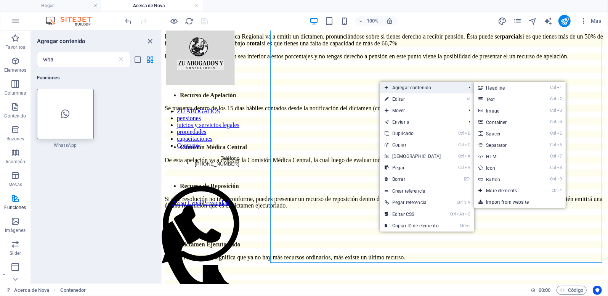
click at [402, 89] on font "Agregar contenido" at bounding box center [412, 87] width 39 height 5
click at [497, 179] on font "Button" at bounding box center [494, 179] width 14 height 5
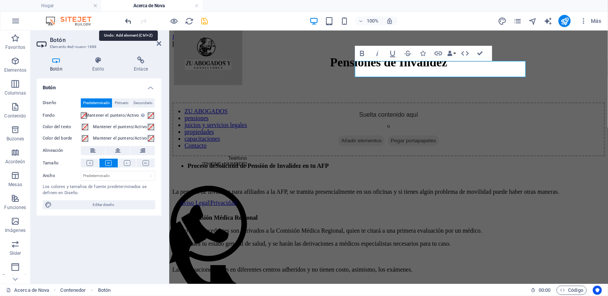
click at [130, 22] on icon "deshacer" at bounding box center [128, 21] width 9 height 9
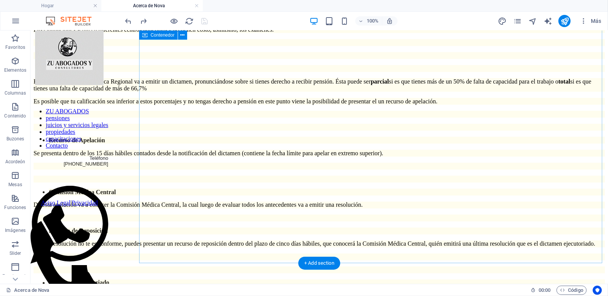
scroll to position [954, 0]
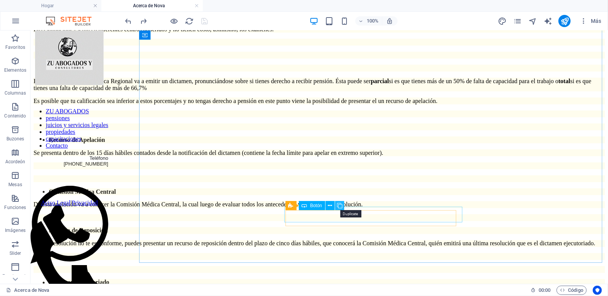
click at [341, 204] on icon at bounding box center [339, 206] width 5 height 8
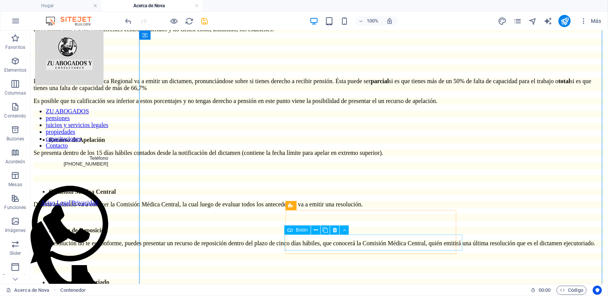
click at [315, 227] on icon at bounding box center [316, 230] width 4 height 8
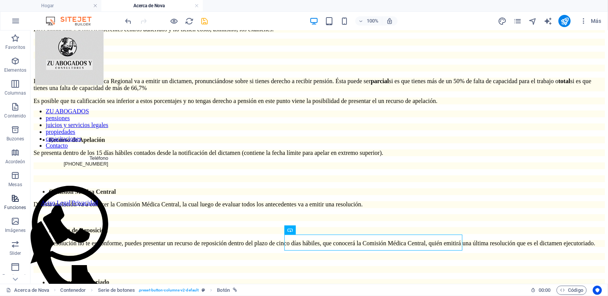
click at [16, 200] on icon "button" at bounding box center [15, 198] width 9 height 9
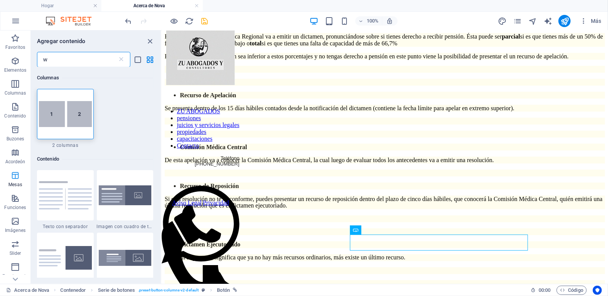
scroll to position [0, 0]
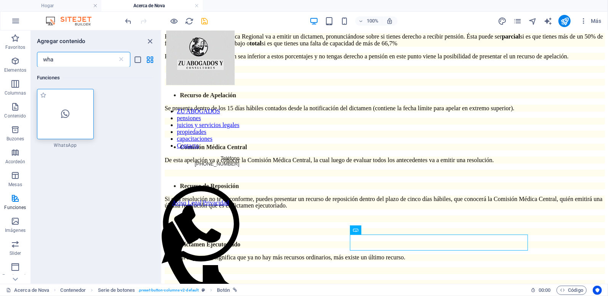
type input "wha"
click at [68, 134] on div at bounding box center [65, 114] width 57 height 50
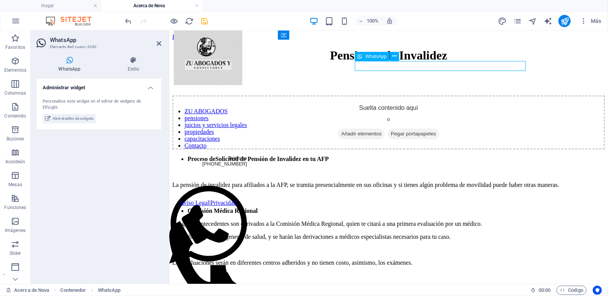
click at [410, 48] on div at bounding box center [388, 48] width 433 height 0
click at [396, 56] on icon at bounding box center [395, 56] width 4 height 8
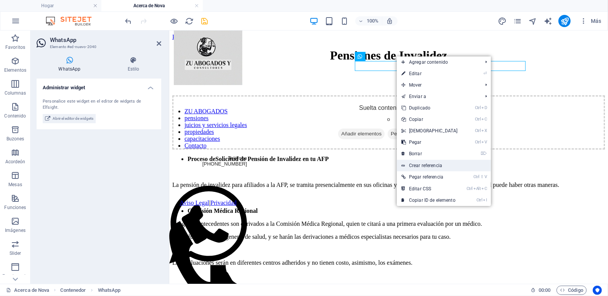
click at [433, 166] on font "Crear referencia" at bounding box center [425, 165] width 33 height 5
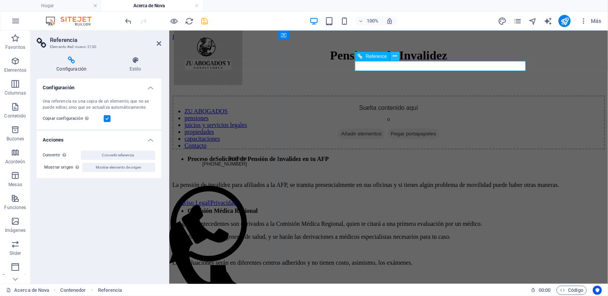
click at [395, 55] on icon at bounding box center [395, 56] width 4 height 8
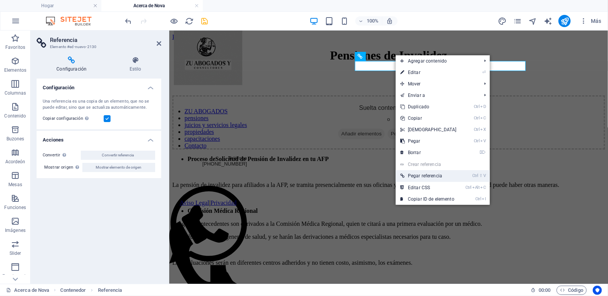
click at [431, 174] on font "Pegar referencia" at bounding box center [425, 175] width 34 height 5
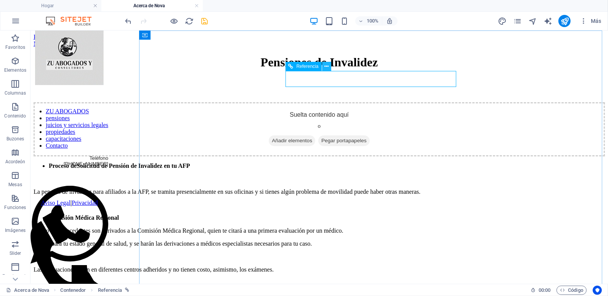
click at [327, 65] on icon at bounding box center [327, 67] width 4 height 8
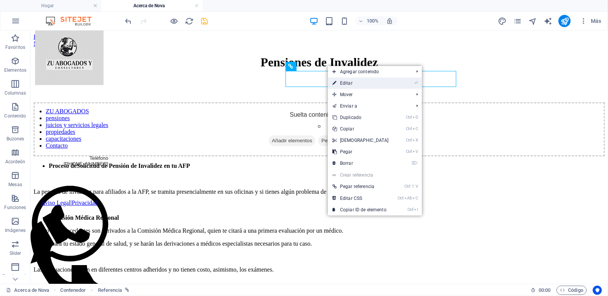
click at [357, 80] on link "⏎ Editar" at bounding box center [361, 82] width 66 height 11
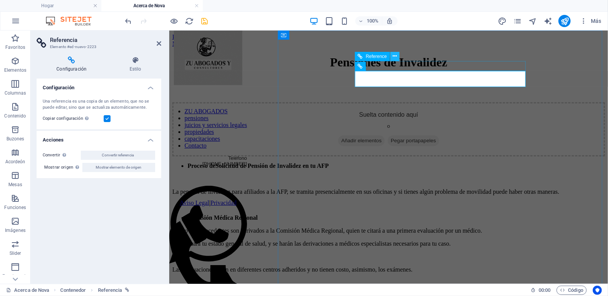
click at [396, 58] on icon at bounding box center [395, 56] width 4 height 8
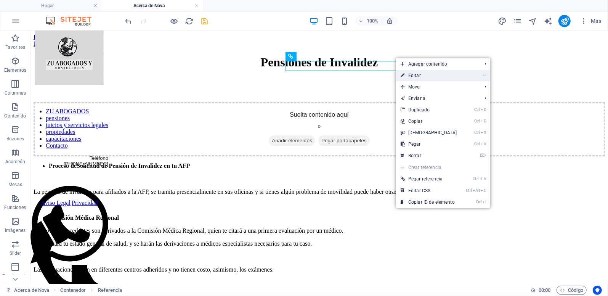
click at [413, 77] on font "Editar" at bounding box center [415, 75] width 13 height 5
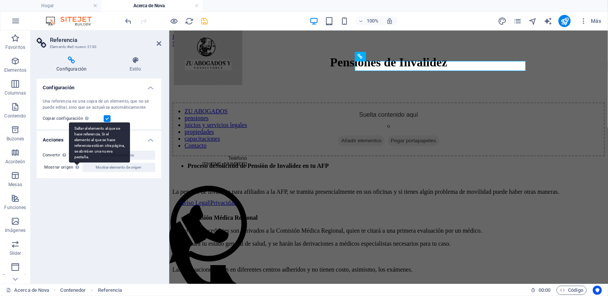
click at [76, 162] on div "Saltar al elemento al que se hace referencia. Si el elemento al que se hace ref…" at bounding box center [99, 142] width 61 height 40
click at [82, 167] on button "Mostrar elemento de origen" at bounding box center [118, 167] width 73 height 9
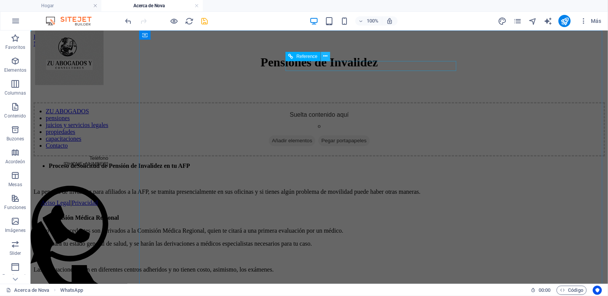
click at [325, 55] on icon at bounding box center [325, 56] width 4 height 8
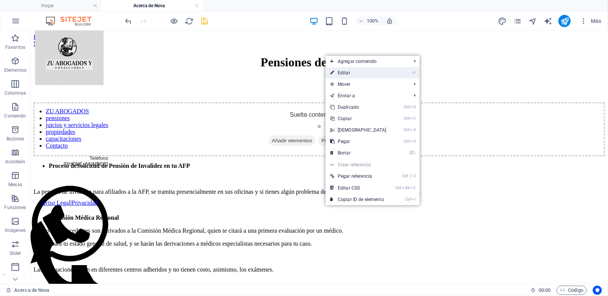
click at [352, 74] on link "⏎ Editar" at bounding box center [359, 72] width 66 height 11
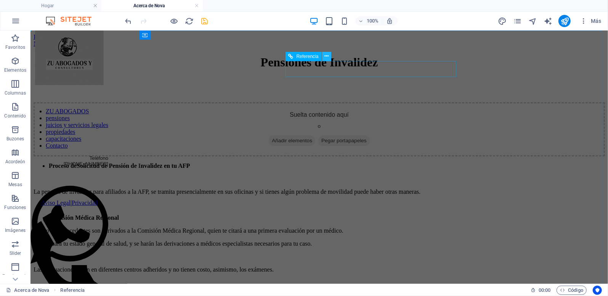
click at [327, 55] on icon at bounding box center [327, 56] width 4 height 8
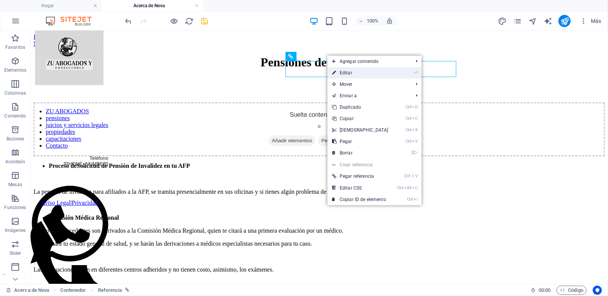
click at [367, 72] on link "⏎ Editar" at bounding box center [361, 72] width 66 height 11
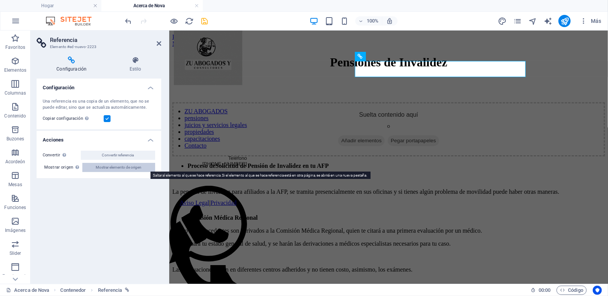
click at [149, 167] on button "Mostrar elemento de origen" at bounding box center [118, 167] width 73 height 9
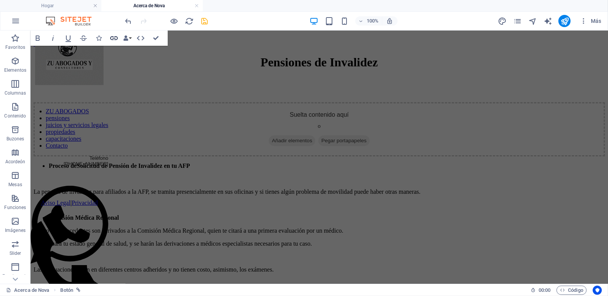
click at [115, 38] on icon "button" at bounding box center [114, 38] width 8 height 4
click at [114, 37] on icon "button" at bounding box center [113, 38] width 9 height 9
click at [325, 57] on icon at bounding box center [327, 56] width 4 height 8
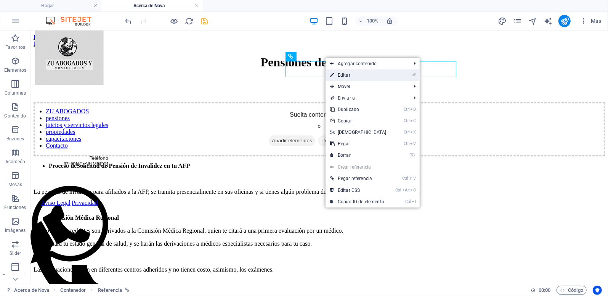
click at [348, 76] on font "Editar" at bounding box center [344, 74] width 13 height 5
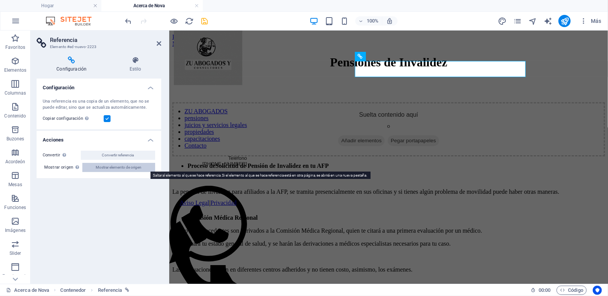
click at [147, 166] on button "Mostrar elemento de origen" at bounding box center [118, 167] width 73 height 9
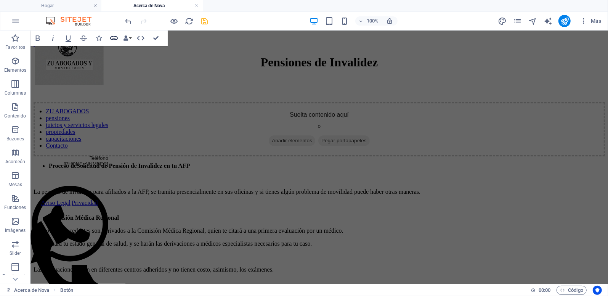
click at [114, 37] on icon "button" at bounding box center [113, 38] width 9 height 9
click at [16, 67] on p "Elementos" at bounding box center [15, 70] width 22 height 6
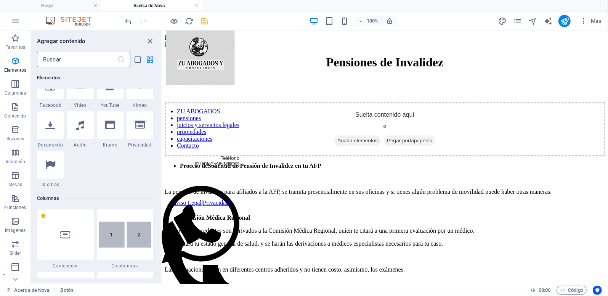
scroll to position [233, 0]
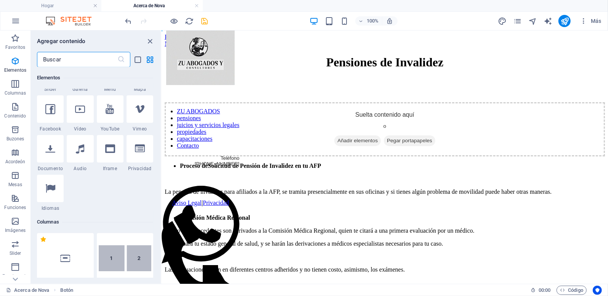
click at [79, 59] on input "text" at bounding box center [77, 59] width 80 height 15
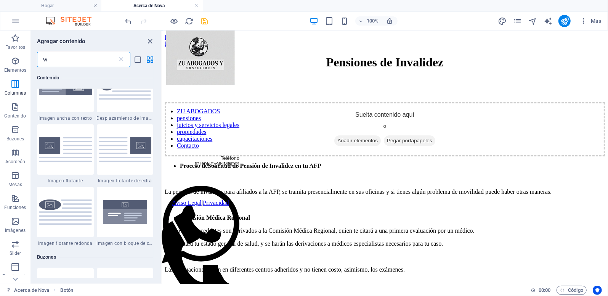
scroll to position [0, 0]
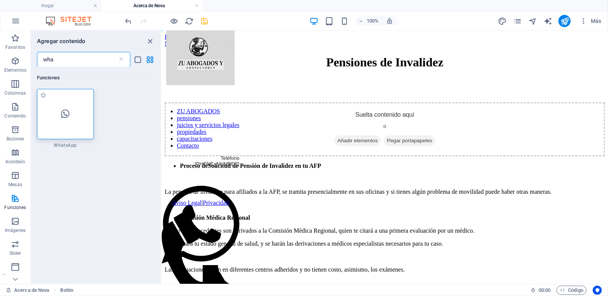
type input "wha"
click at [63, 113] on icon at bounding box center [65, 114] width 8 height 10
click at [74, 97] on div at bounding box center [65, 114] width 57 height 50
click at [43, 95] on label "1 Star" at bounding box center [43, 95] width 6 height 6
click at [40, 99] on input "1 Star" at bounding box center [40, 99] width 0 height 0
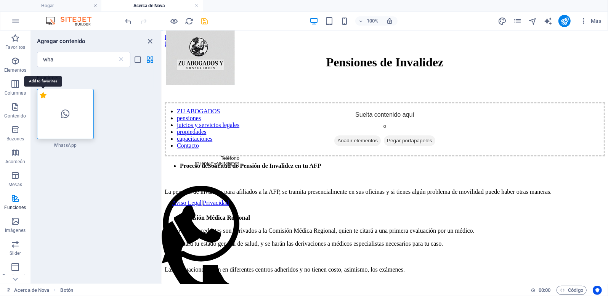
radio input "true"
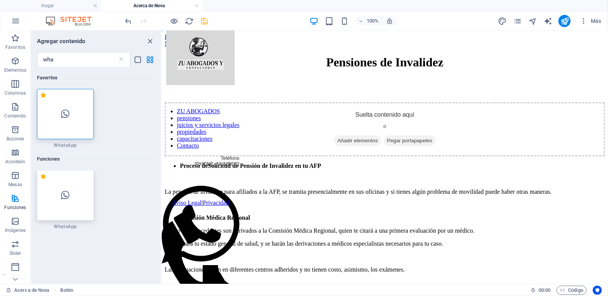
click at [66, 192] on icon at bounding box center [65, 195] width 8 height 10
click at [68, 126] on div at bounding box center [65, 114] width 57 height 50
click at [72, 62] on input "wha" at bounding box center [77, 59] width 80 height 15
type input "whatsapp"
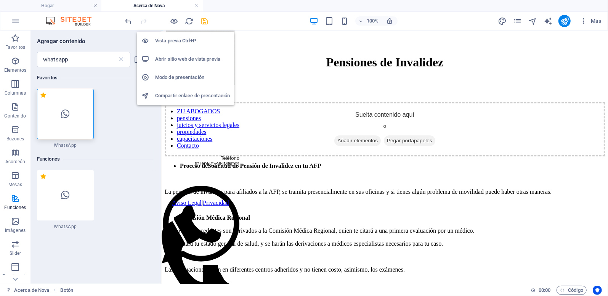
click at [182, 43] on h6 "Vista previa Ctrl+P" at bounding box center [192, 40] width 75 height 9
click at [189, 37] on h6 "Vista previa Ctrl+P" at bounding box center [192, 40] width 75 height 9
click at [178, 60] on h6 "Abrir sitio web de vista previa" at bounding box center [192, 59] width 75 height 9
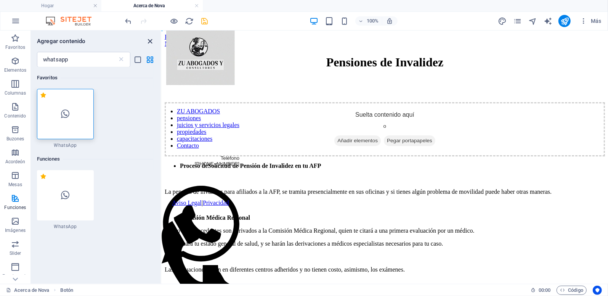
click at [153, 37] on icon "grupo Cerrar" at bounding box center [150, 41] width 9 height 9
click at [148, 42] on icon "grupo Cerrar" at bounding box center [150, 41] width 9 height 9
click at [151, 41] on icon "grupo Cerrar" at bounding box center [150, 41] width 9 height 9
click at [129, 19] on icon "deshacer" at bounding box center [128, 21] width 9 height 9
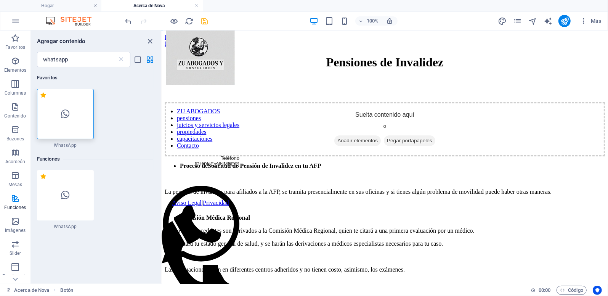
click at [146, 103] on div "1 estrella WhatsApp" at bounding box center [95, 119] width 116 height 60
click at [151, 41] on icon "grupo Cerrar" at bounding box center [150, 41] width 9 height 9
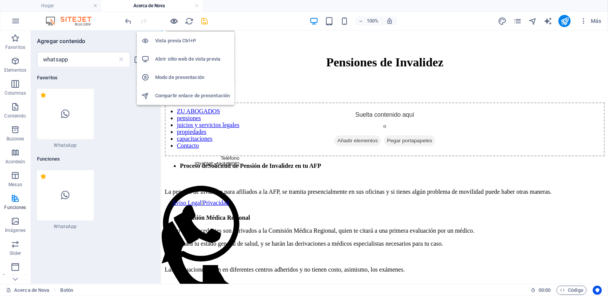
click at [175, 18] on icon "button" at bounding box center [174, 21] width 9 height 9
click at [173, 21] on icon "button" at bounding box center [174, 21] width 9 height 9
click at [172, 59] on h6 "Abrir sitio web de vista previa" at bounding box center [192, 59] width 75 height 9
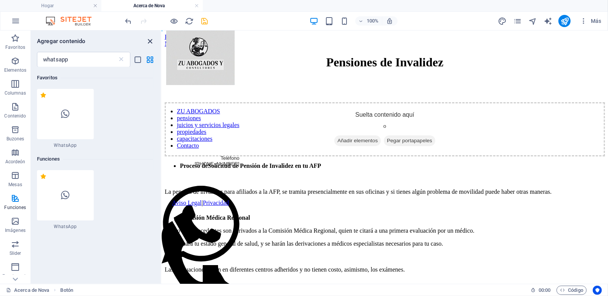
click at [151, 40] on icon "grupo Cerrar" at bounding box center [150, 41] width 9 height 9
click at [129, 21] on icon "deshacer" at bounding box center [128, 21] width 9 height 9
click at [53, 6] on h4 "Hogar" at bounding box center [50, 6] width 101 height 8
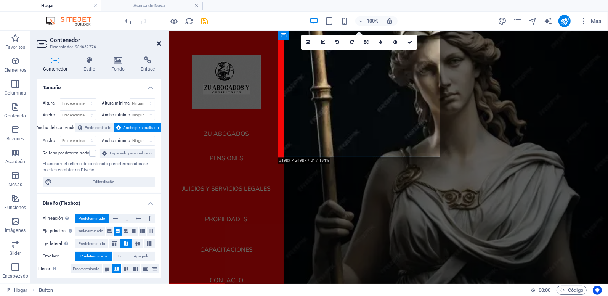
click at [161, 43] on icon at bounding box center [159, 43] width 5 height 6
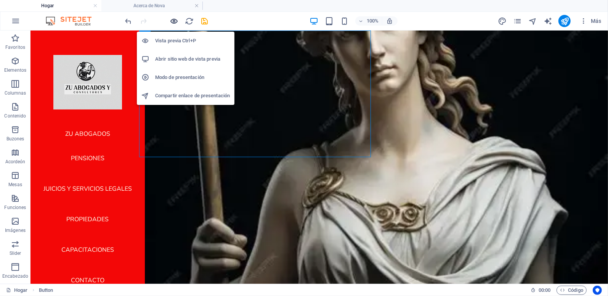
click at [175, 20] on icon "button" at bounding box center [174, 21] width 9 height 9
click at [177, 60] on h6 "Abrir sitio web de vista previa" at bounding box center [192, 59] width 75 height 9
click at [177, 57] on h6 "Abrir sitio web de vista previa" at bounding box center [192, 59] width 75 height 9
